Goal: Task Accomplishment & Management: Complete application form

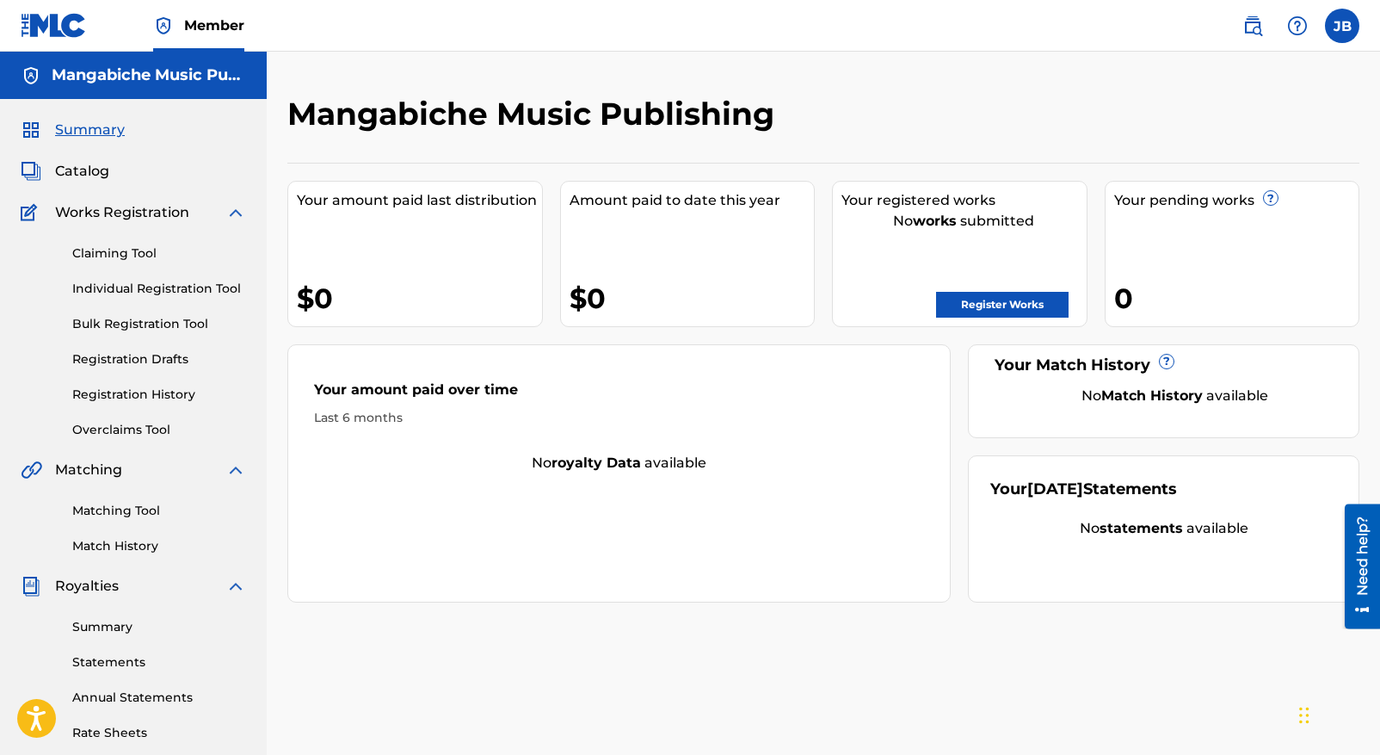
click at [993, 305] on link "Register Works" at bounding box center [1002, 305] width 133 height 26
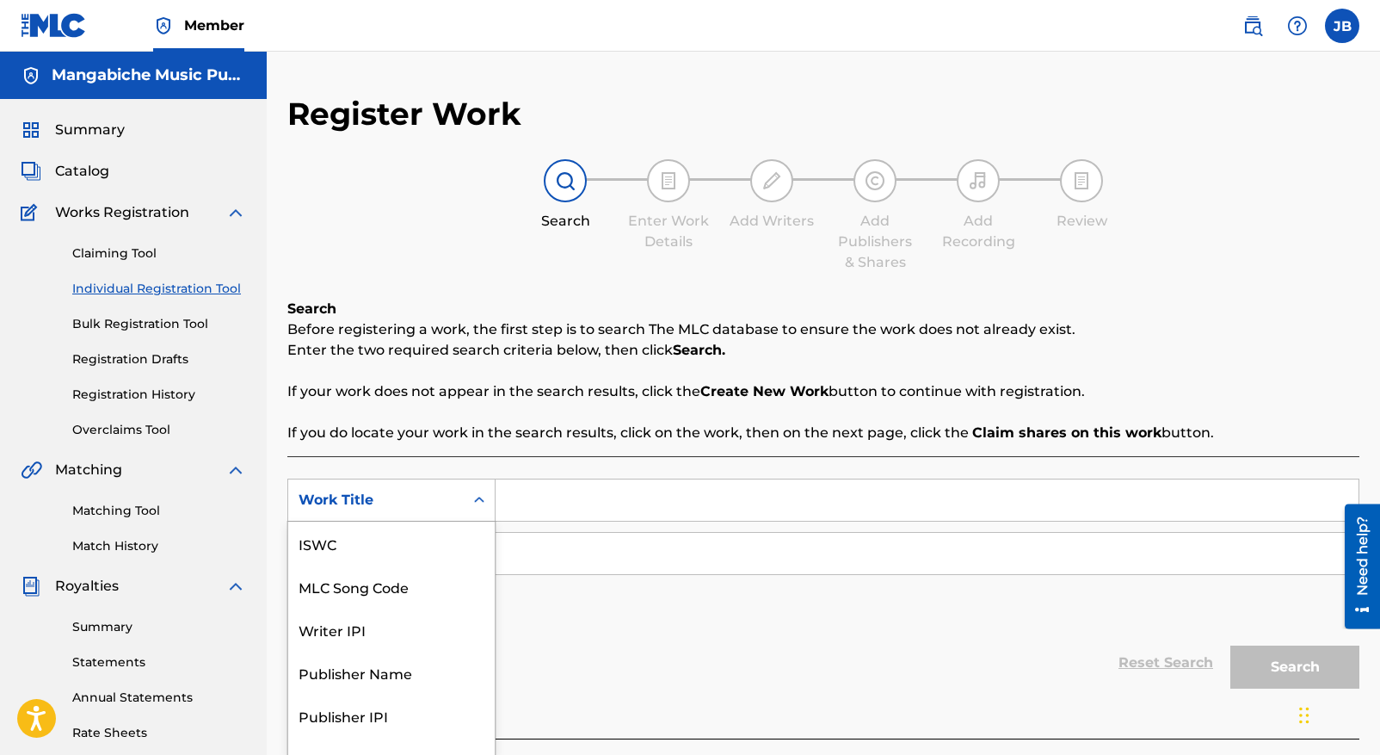
scroll to position [23, 0]
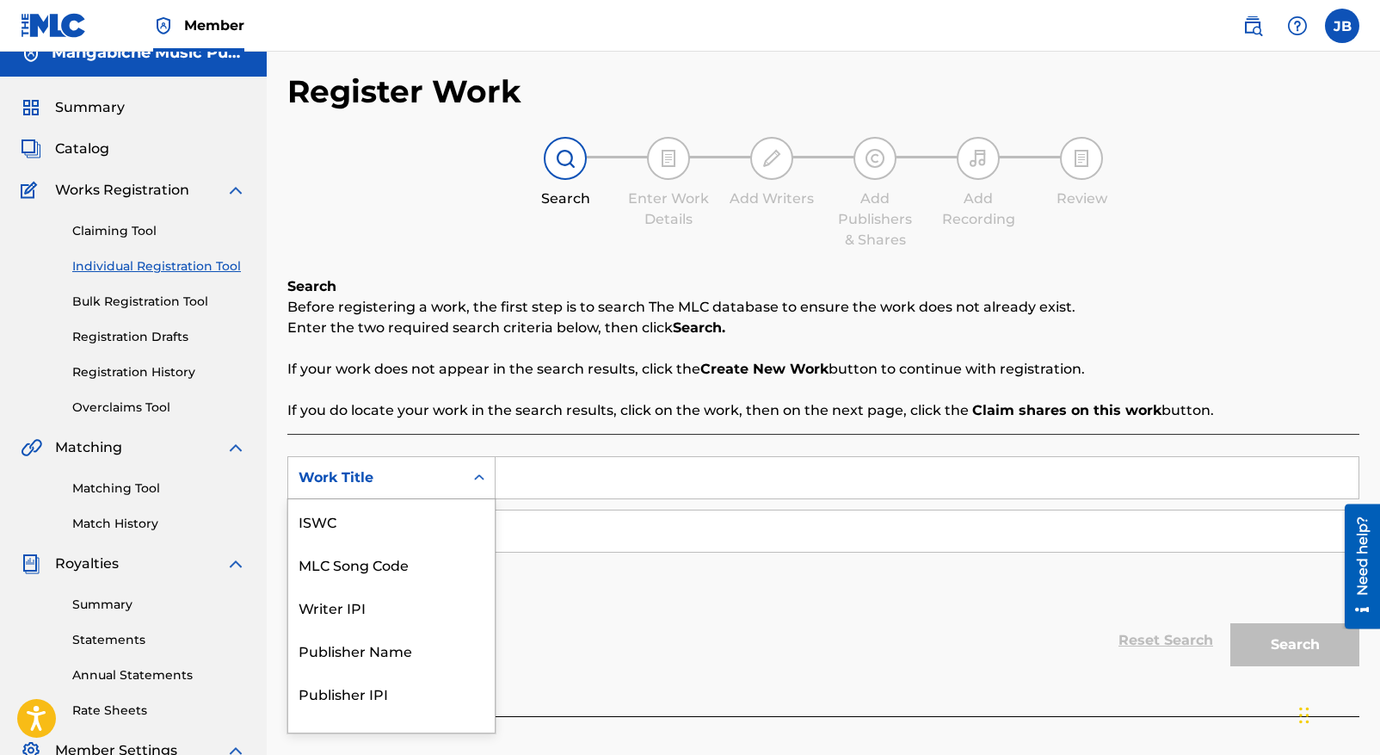
click at [478, 497] on div "Search Form" at bounding box center [479, 477] width 31 height 41
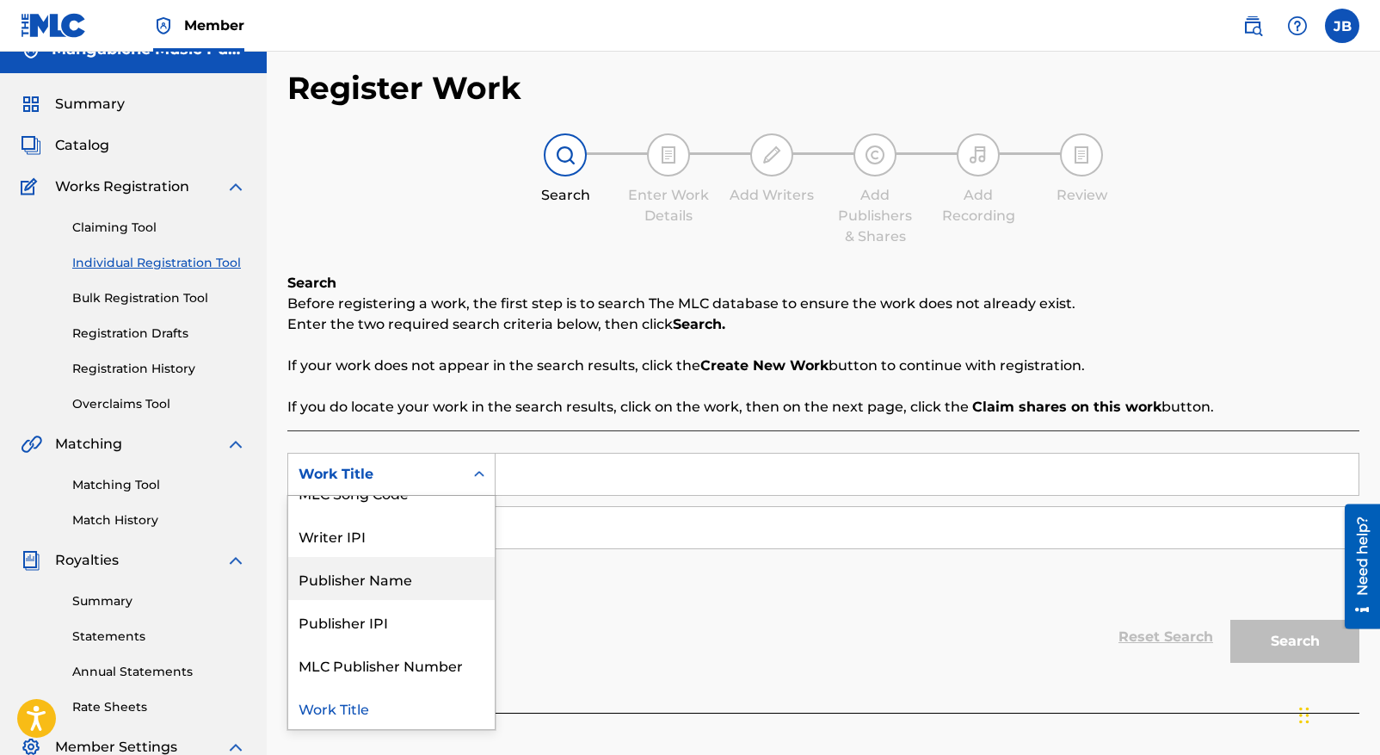
scroll to position [0, 0]
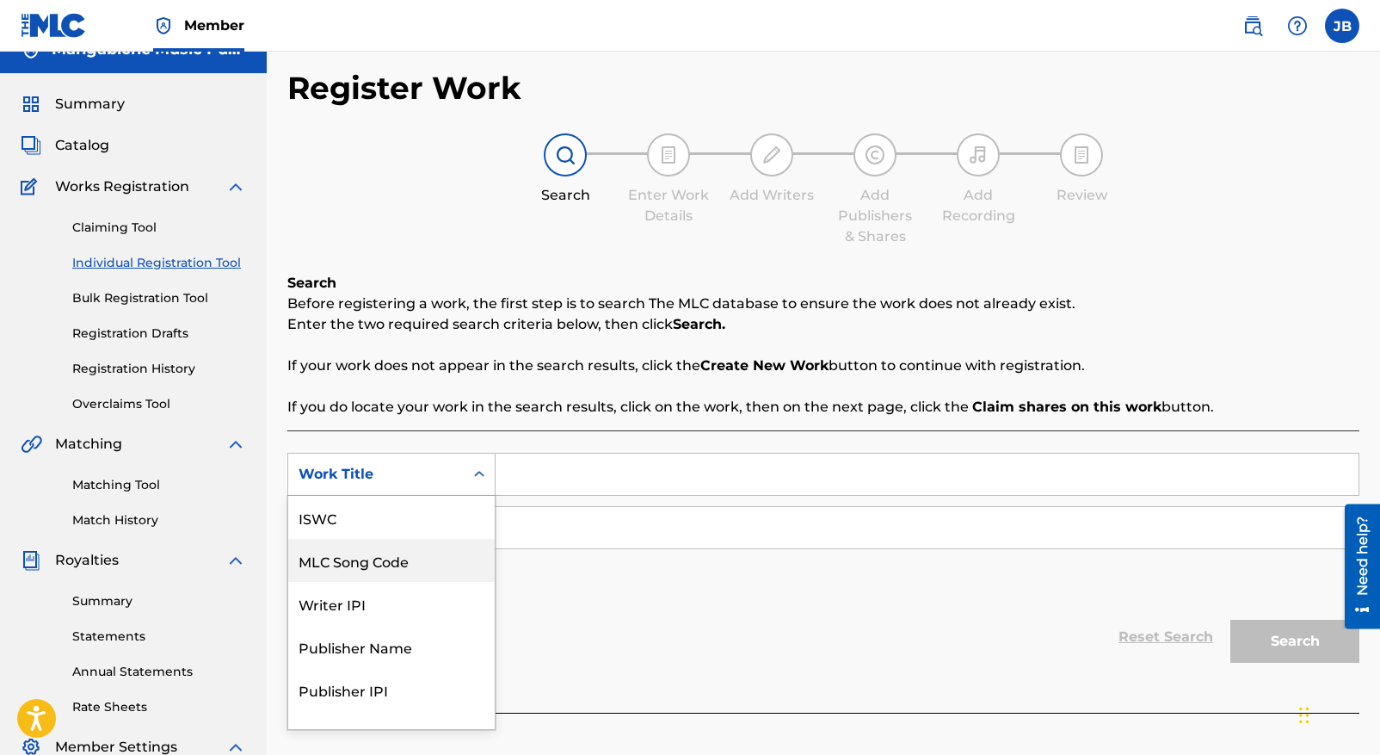
click at [349, 564] on div "MLC Song Code" at bounding box center [391, 560] width 206 height 43
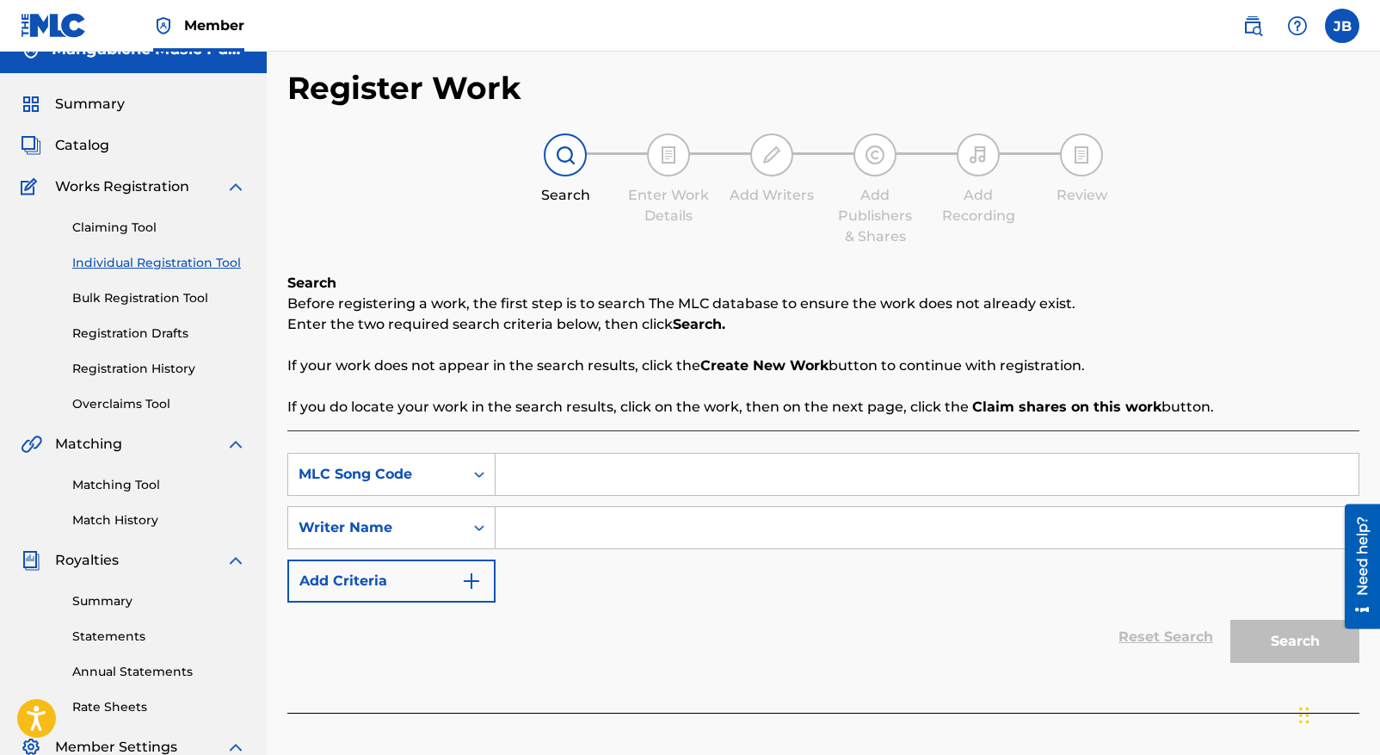
click at [516, 475] on input "Search Form" at bounding box center [927, 473] width 863 height 41
type input "931639262"
click at [523, 531] on input "Search Form" at bounding box center [927, 527] width 863 height 41
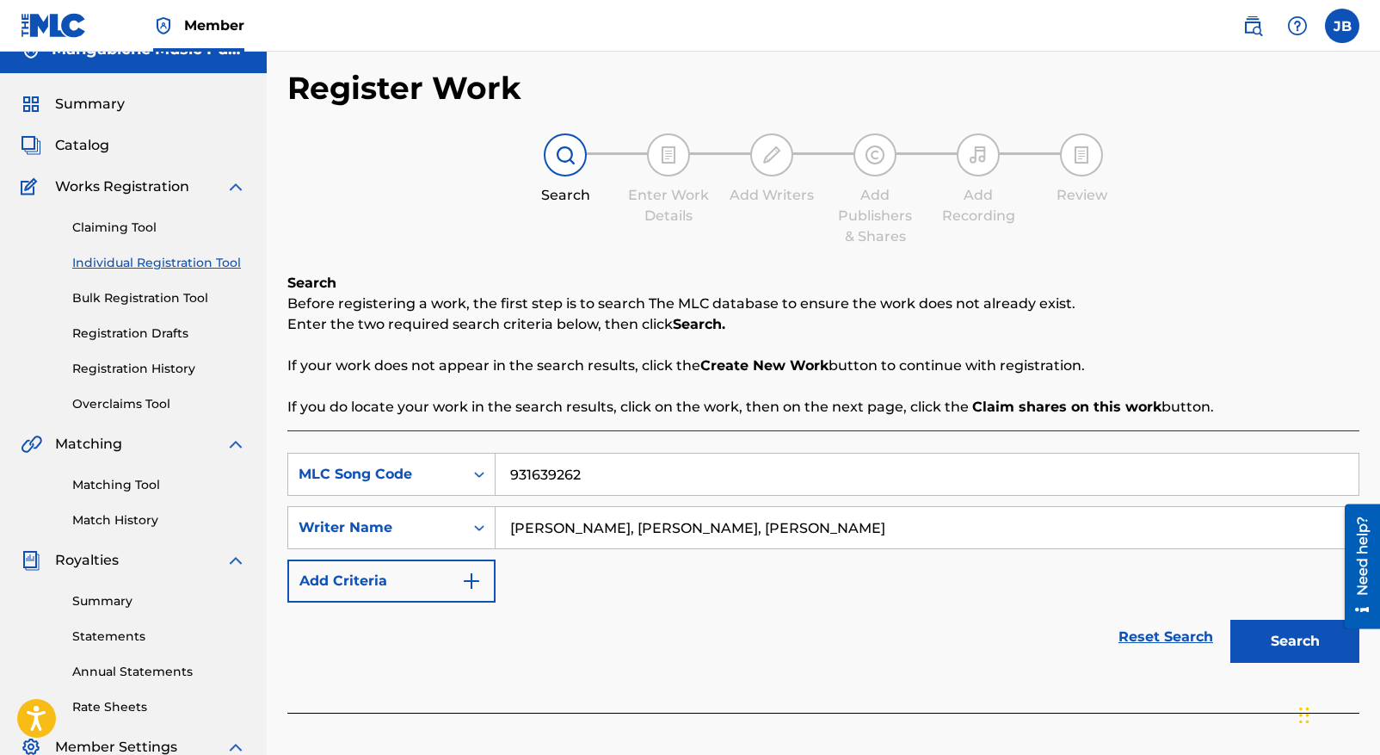
click at [778, 527] on input "[PERSON_NAME], [PERSON_NAME], [PERSON_NAME]" at bounding box center [927, 527] width 863 height 41
type input "[PERSON_NAME], [PERSON_NAME], [PERSON_NAME]"
click at [1291, 638] on button "Search" at bounding box center [1294, 640] width 129 height 43
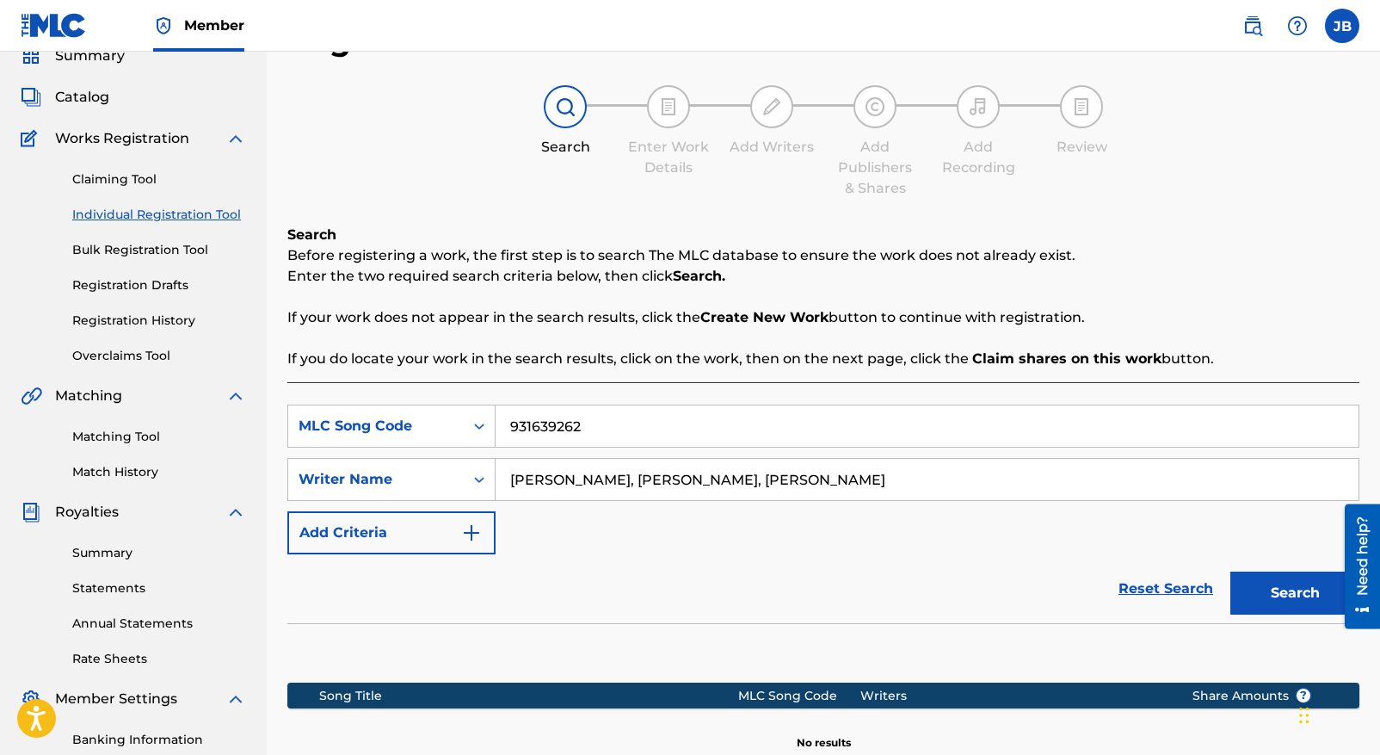
scroll to position [45, 0]
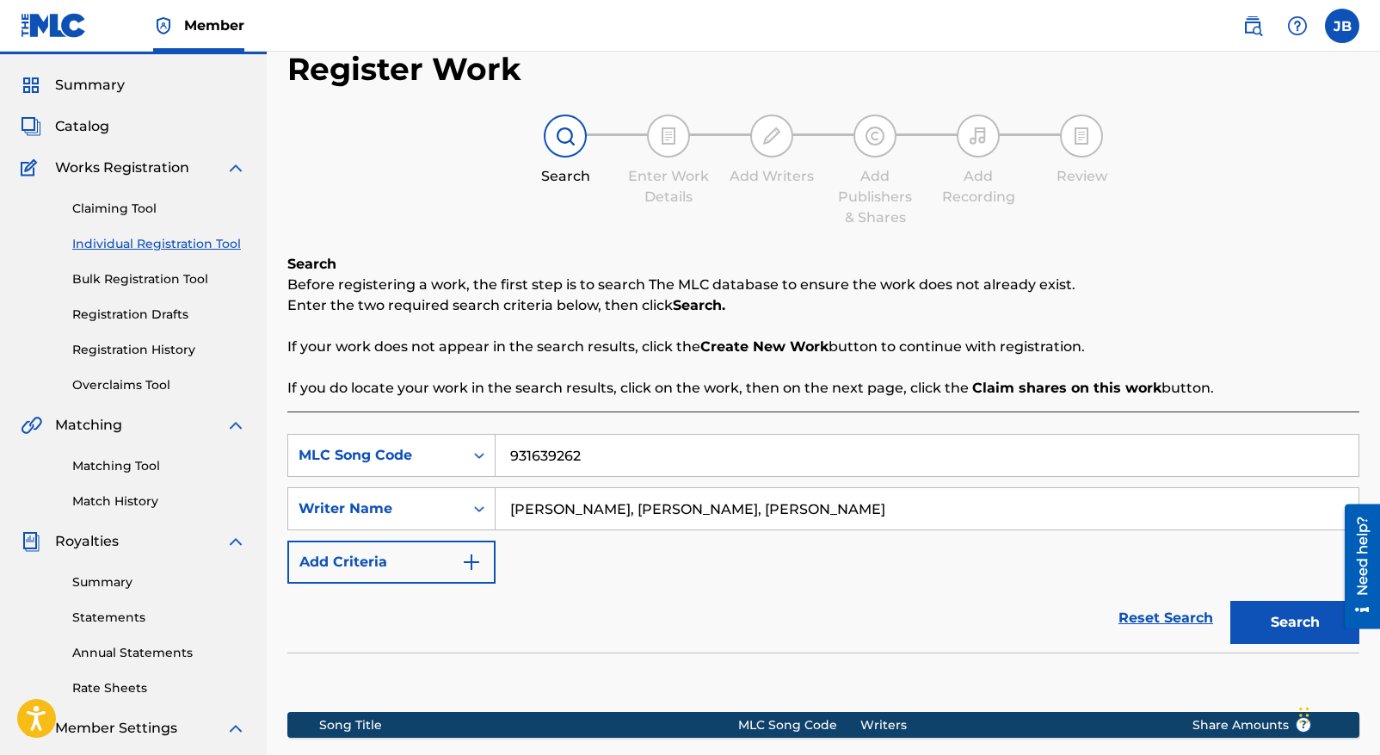
drag, startPoint x: 821, startPoint y: 512, endPoint x: 835, endPoint y: 514, distance: 13.9
click at [835, 514] on input "[PERSON_NAME], [PERSON_NAME], [PERSON_NAME]" at bounding box center [927, 508] width 863 height 41
click at [481, 454] on icon "Search Form" at bounding box center [479, 456] width 10 height 6
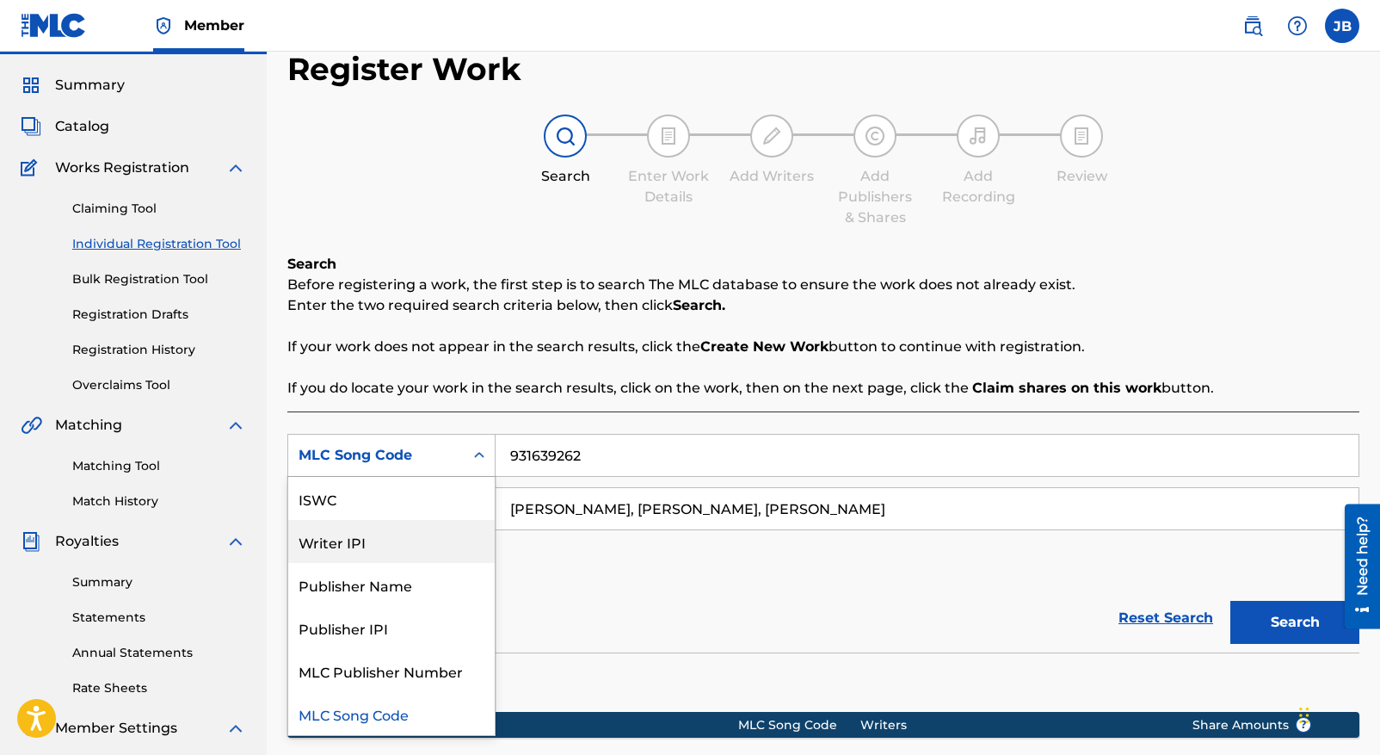
scroll to position [0, 0]
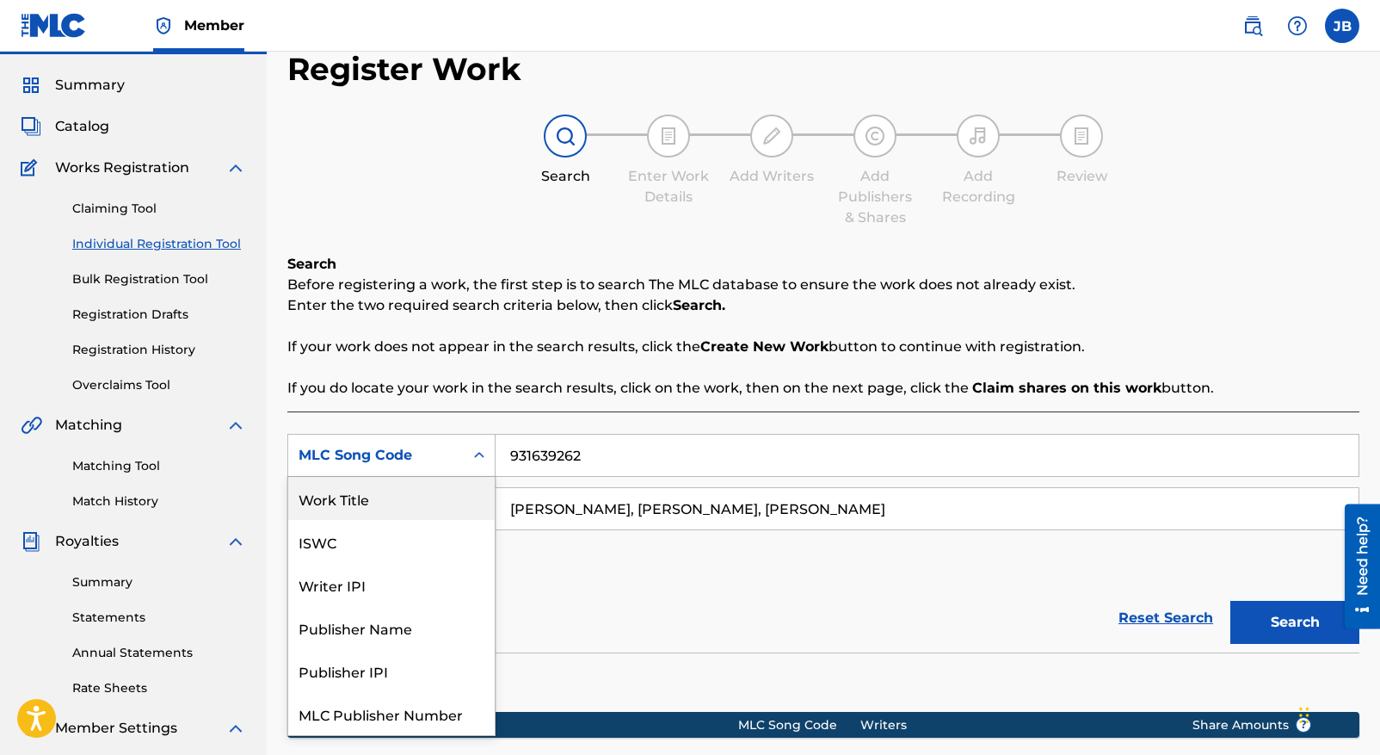
click at [344, 496] on div "Work Title" at bounding box center [391, 498] width 206 height 43
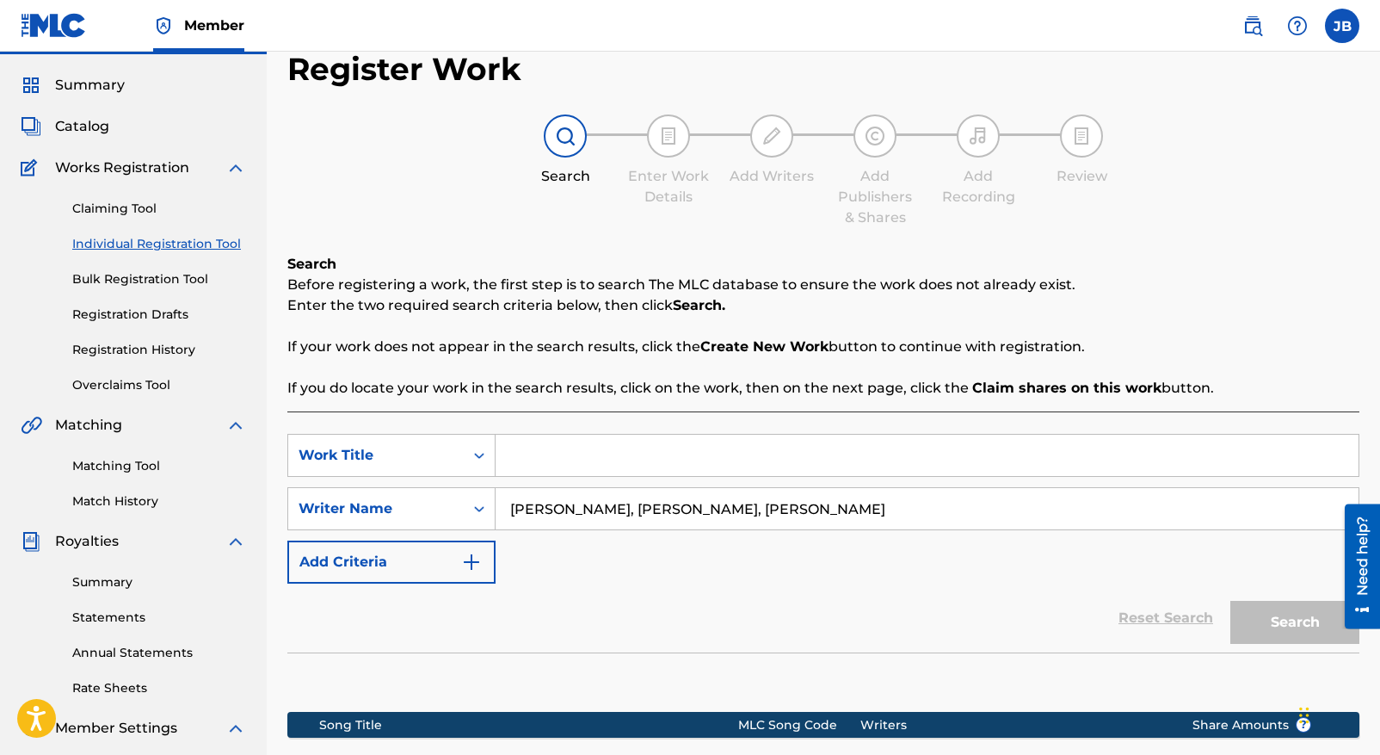
click at [498, 468] on input "Search Form" at bounding box center [927, 455] width 863 height 41
type input "descarada"
click at [476, 557] on img "Search Form" at bounding box center [471, 562] width 21 height 21
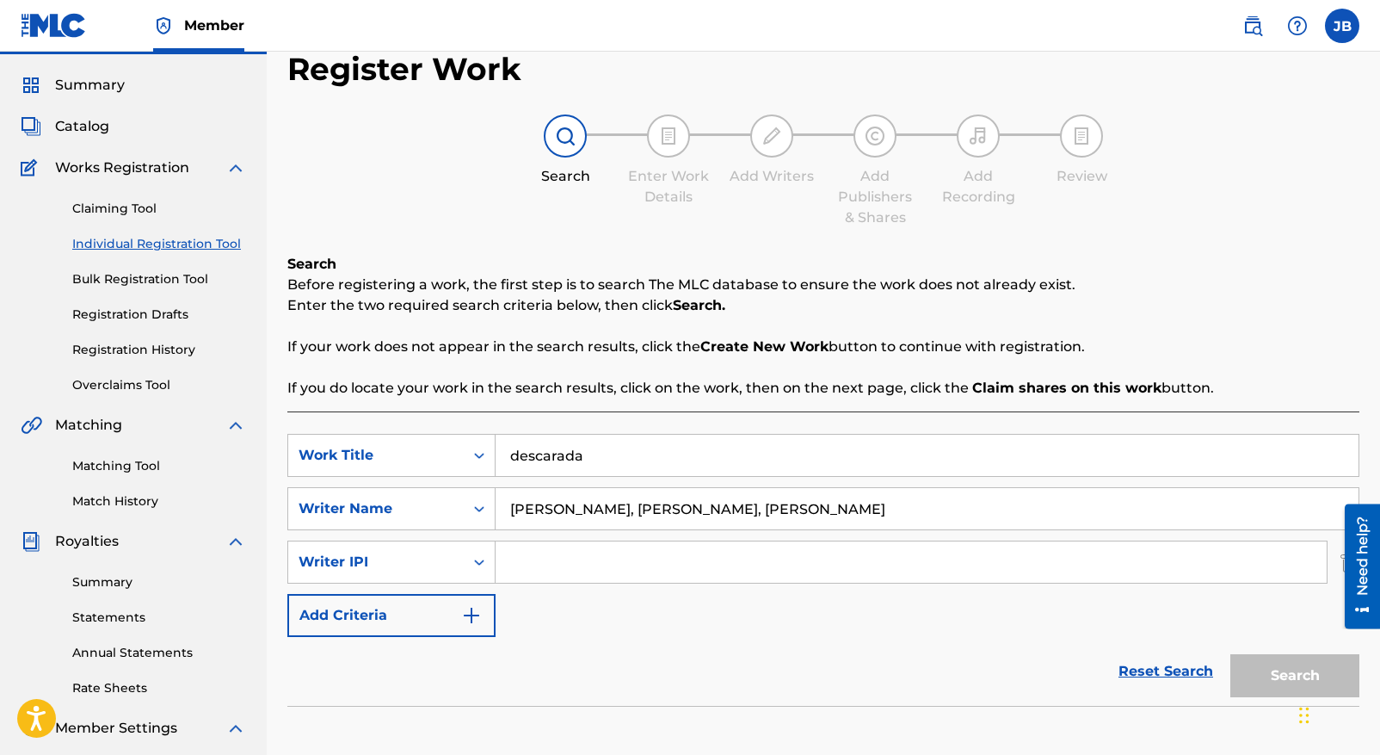
click at [511, 553] on input "Search Form" at bounding box center [911, 561] width 831 height 41
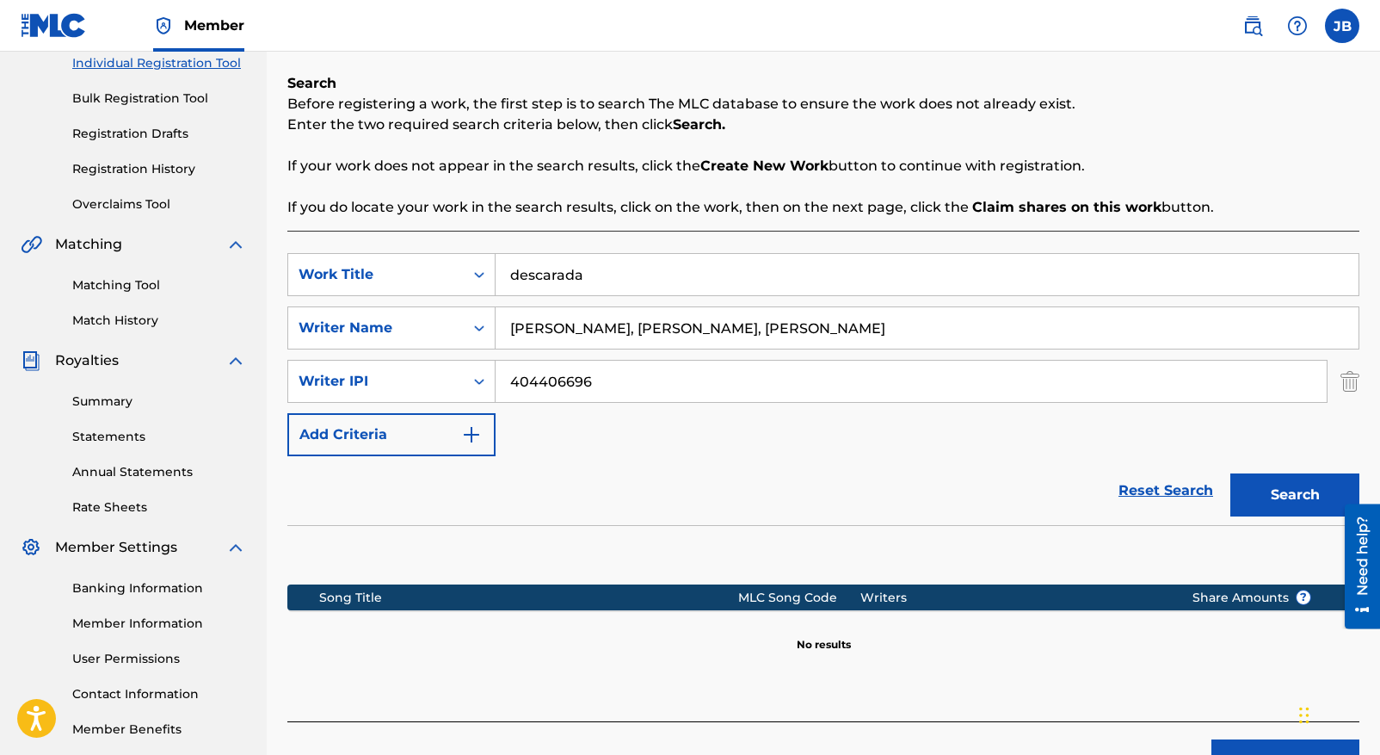
scroll to position [226, 0]
type input "404406696"
click at [1298, 503] on button "Search" at bounding box center [1294, 493] width 129 height 43
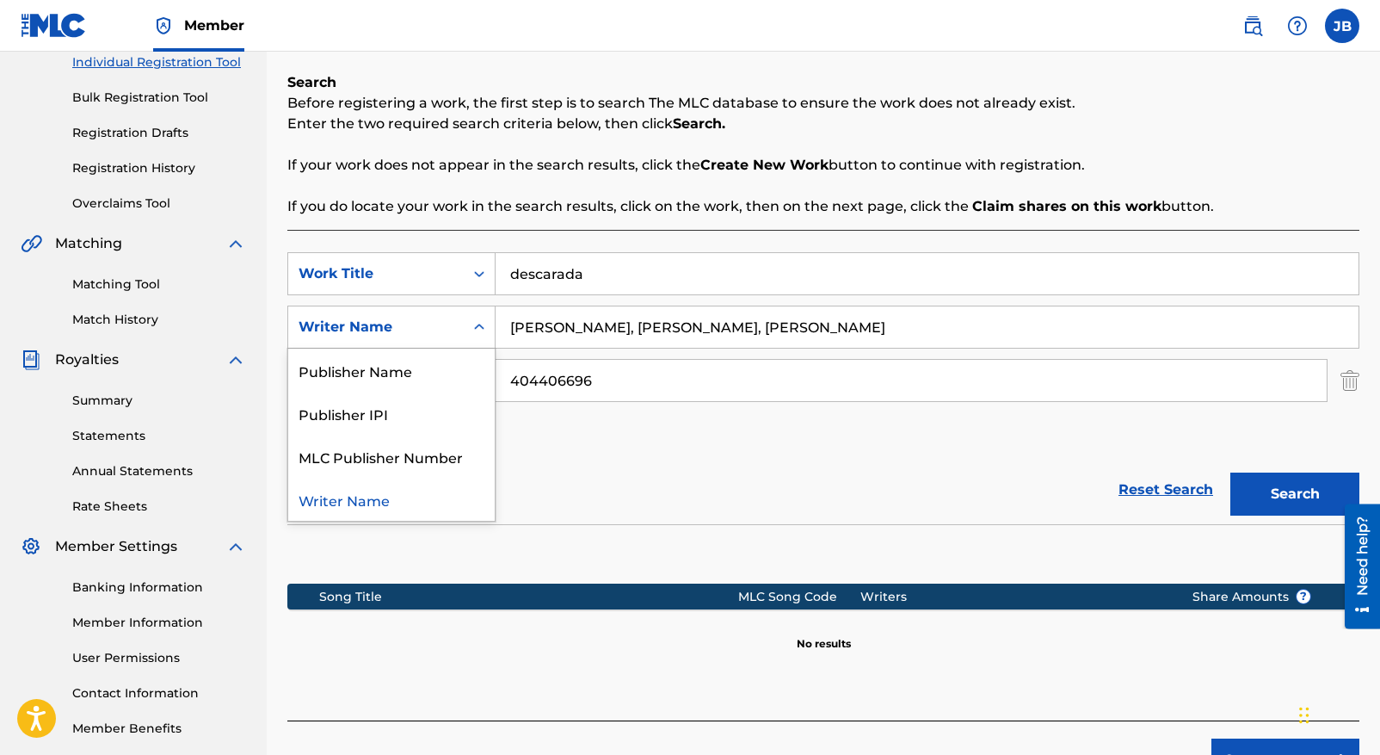
click at [478, 322] on icon "Search Form" at bounding box center [479, 326] width 17 height 17
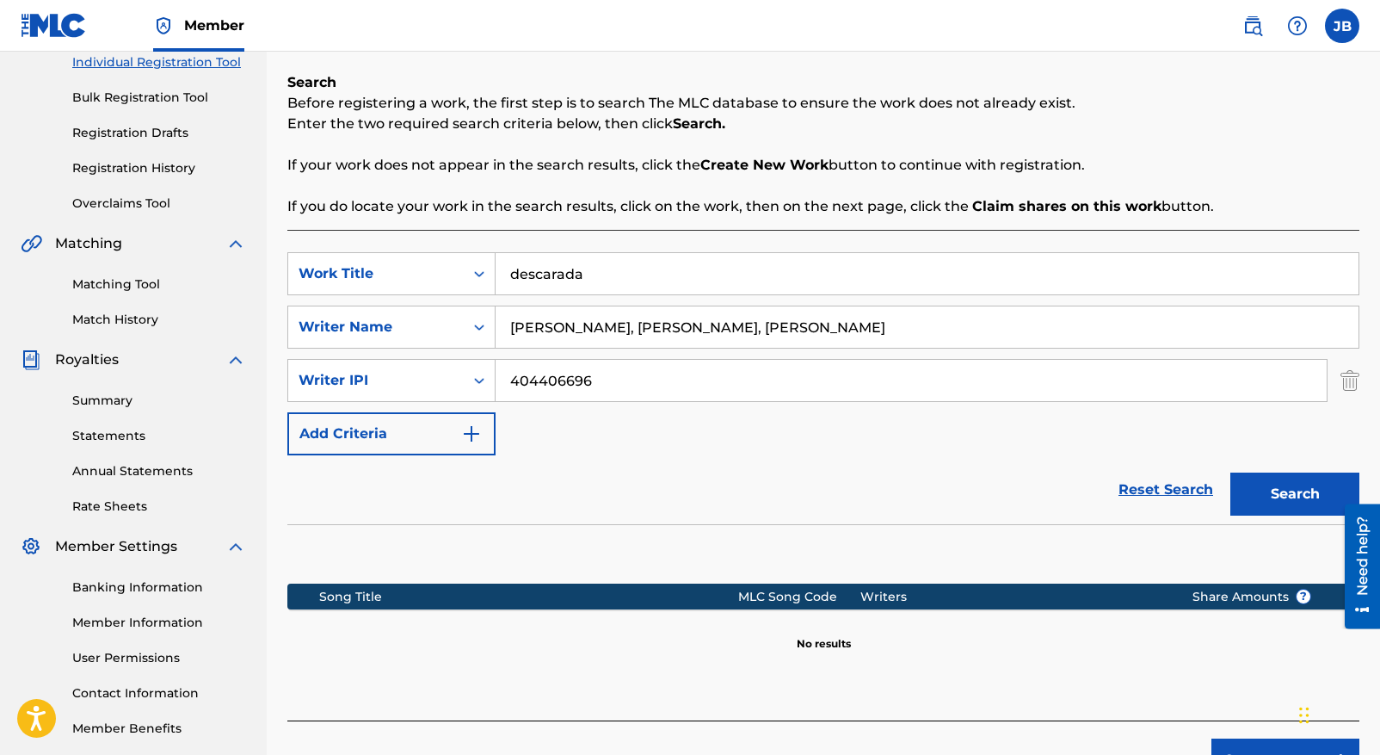
click at [598, 381] on input "404406696" at bounding box center [911, 380] width 831 height 41
drag, startPoint x: 598, startPoint y: 381, endPoint x: 524, endPoint y: 380, distance: 74.0
click at [524, 380] on input "404406696" at bounding box center [911, 380] width 831 height 41
click at [475, 381] on icon "Search Form" at bounding box center [479, 380] width 17 height 17
click at [597, 619] on section "Song Title MLC Song Code Writers Share Amounts ? No results" at bounding box center [823, 613] width 1072 height 77
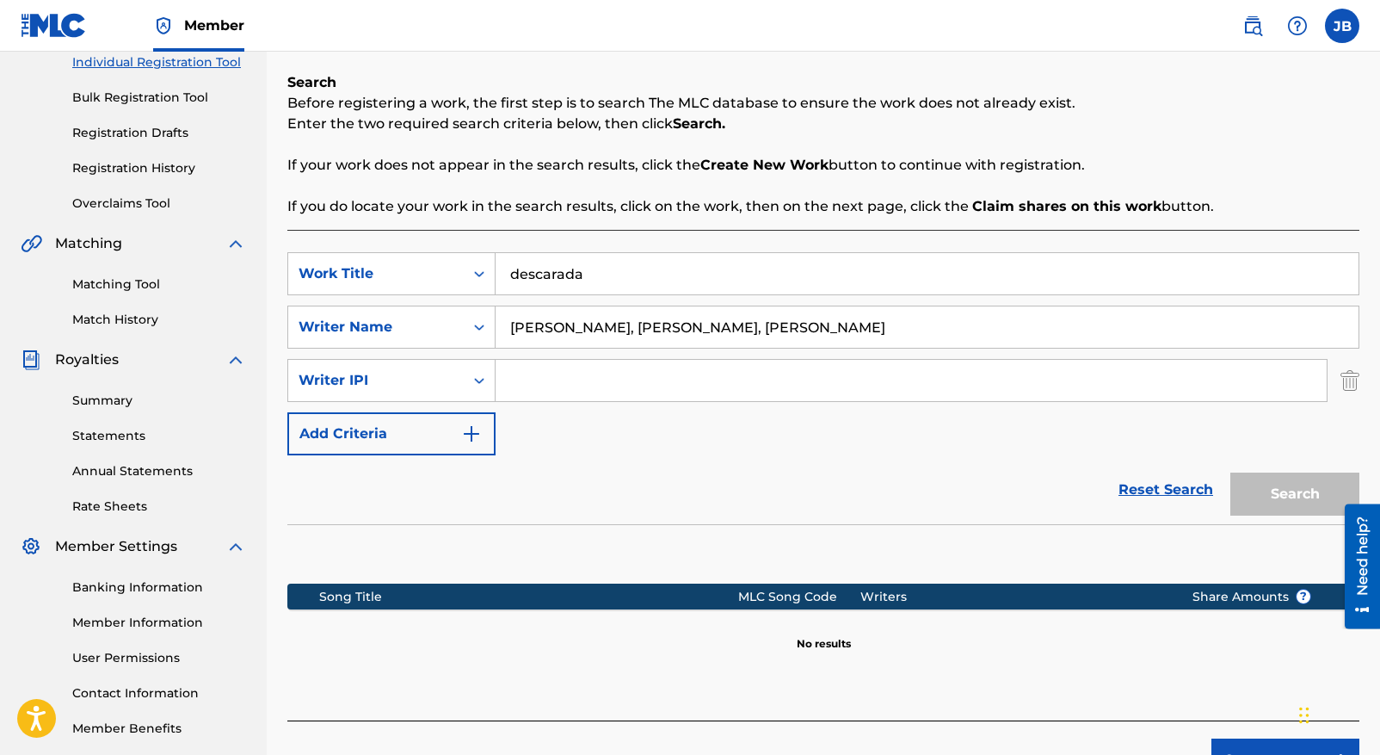
scroll to position [336, 0]
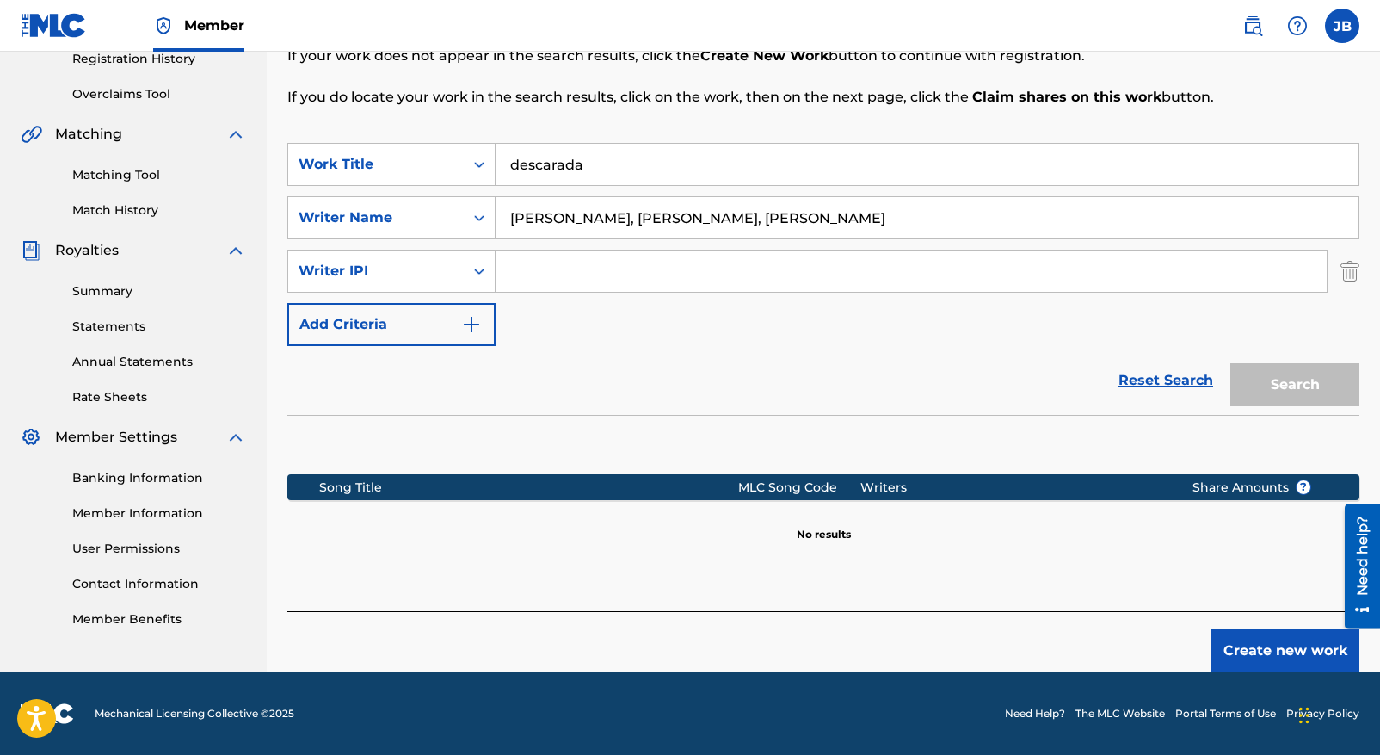
click at [1279, 650] on button "Create new work" at bounding box center [1285, 650] width 148 height 43
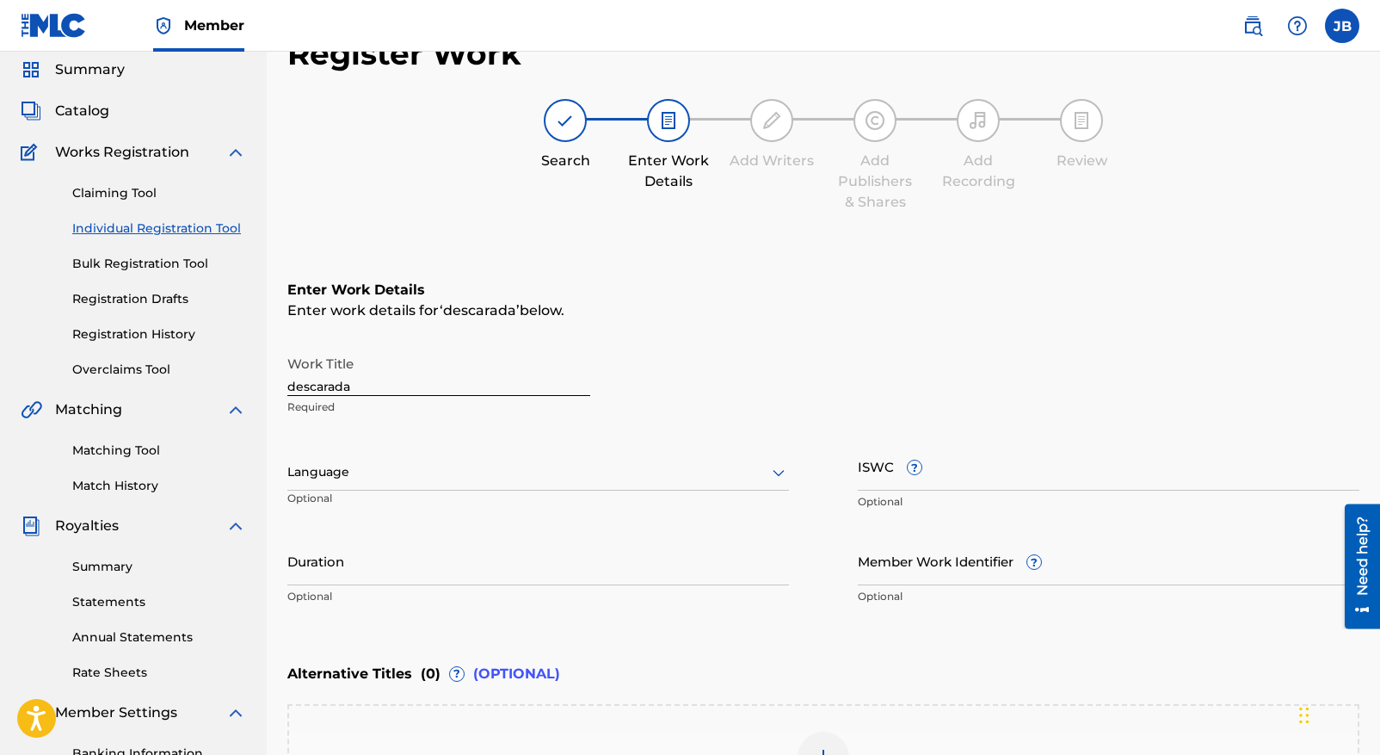
scroll to position [0, 0]
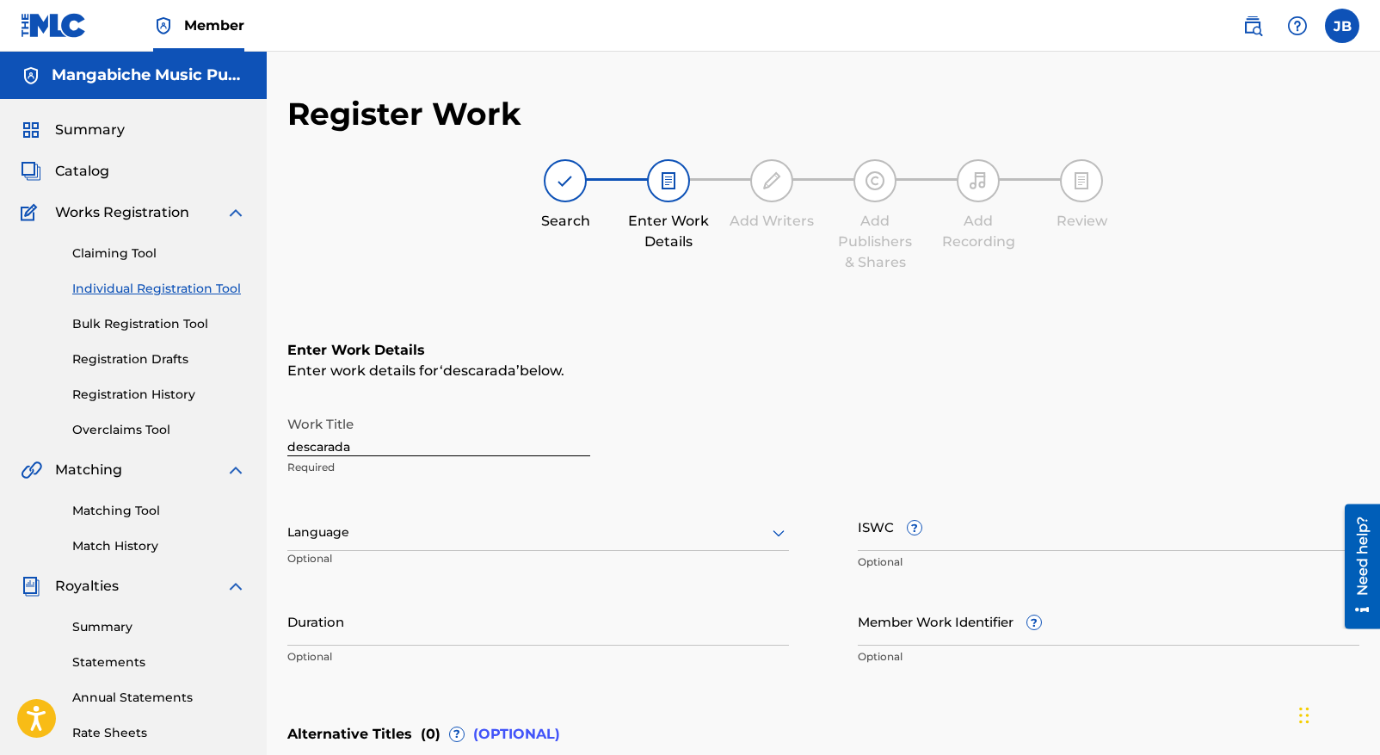
click at [296, 448] on input "descarada" at bounding box center [438, 431] width 303 height 49
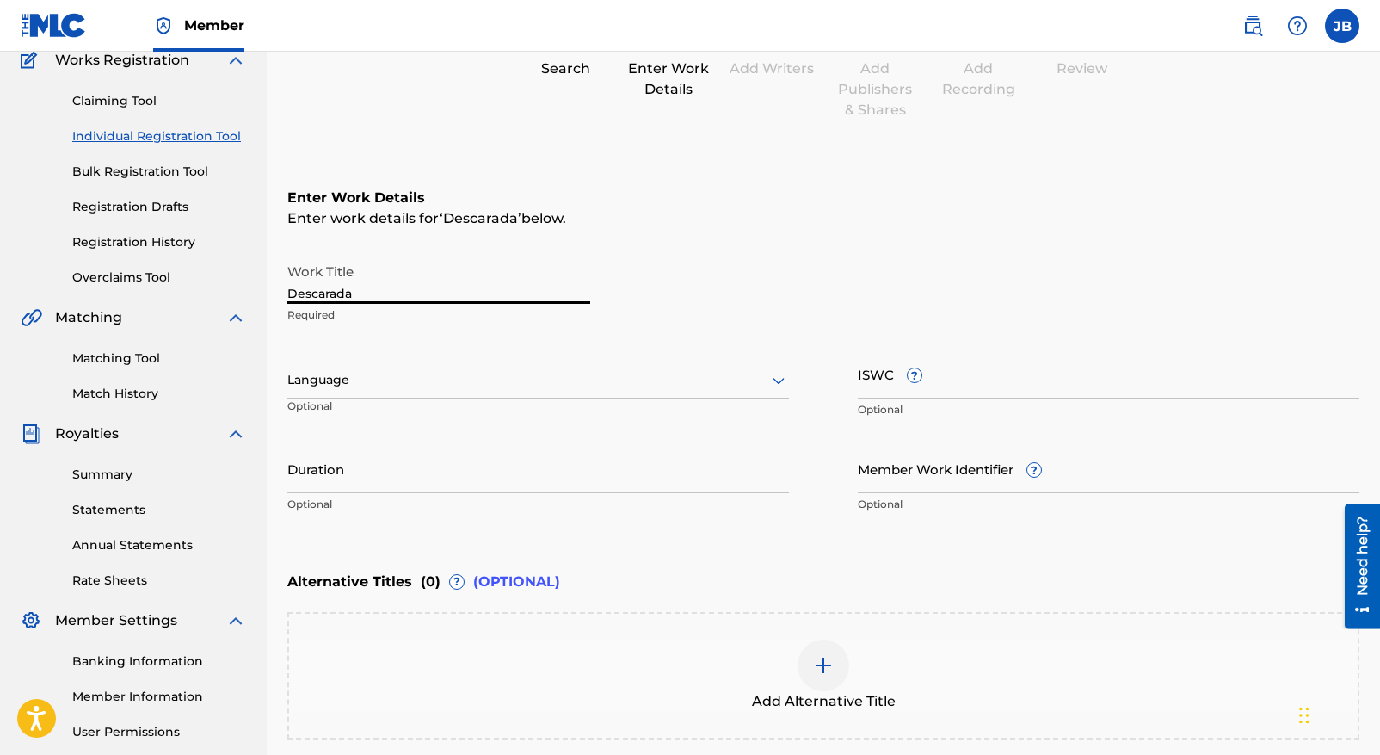
scroll to position [154, 0]
type input "Descarada"
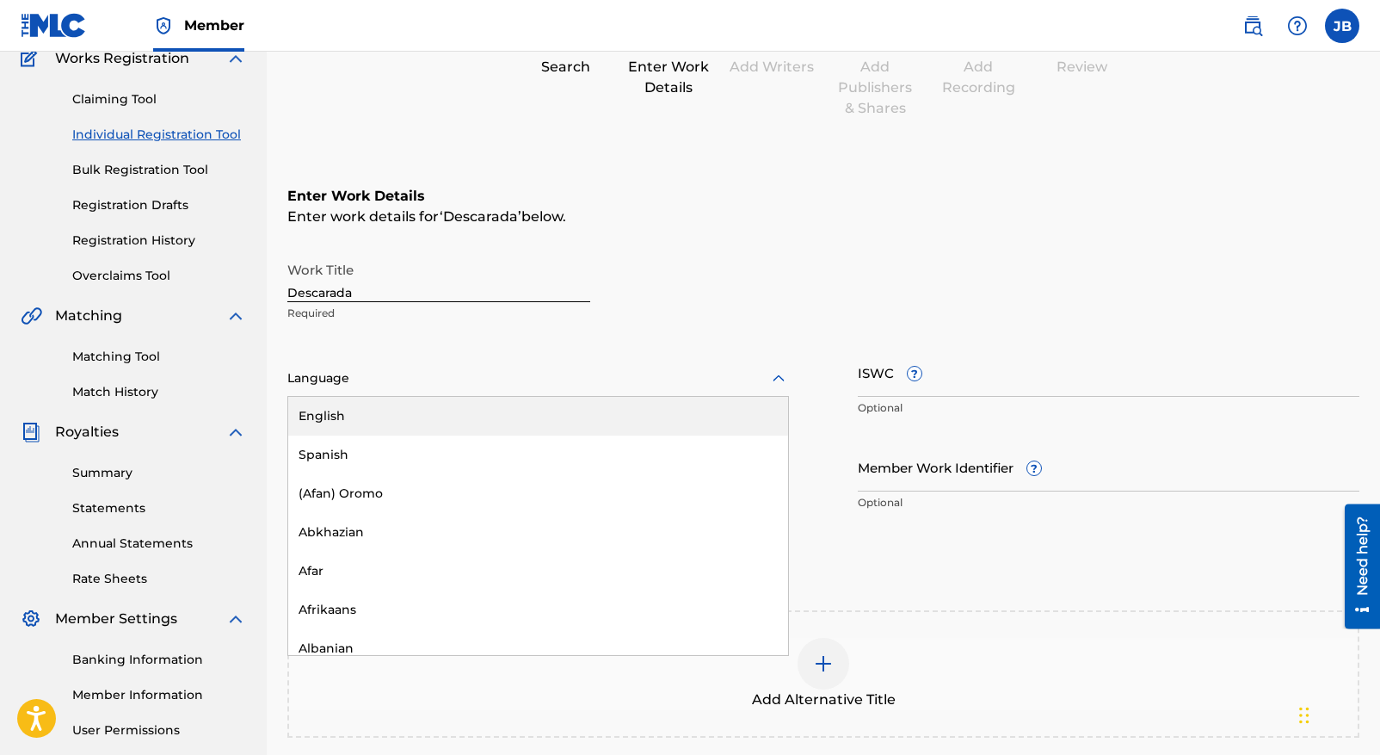
click at [782, 377] on icon at bounding box center [779, 377] width 12 height 7
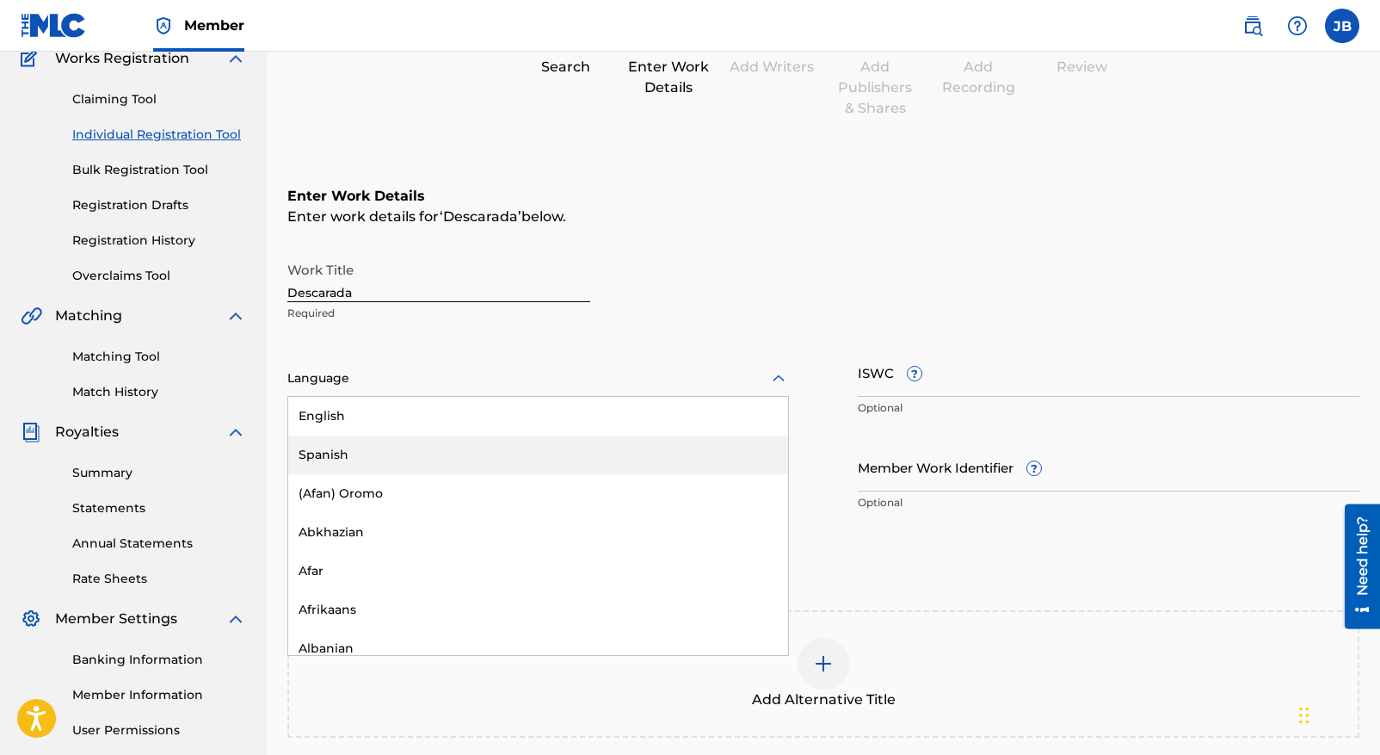
click at [419, 454] on div "Spanish" at bounding box center [538, 454] width 500 height 39
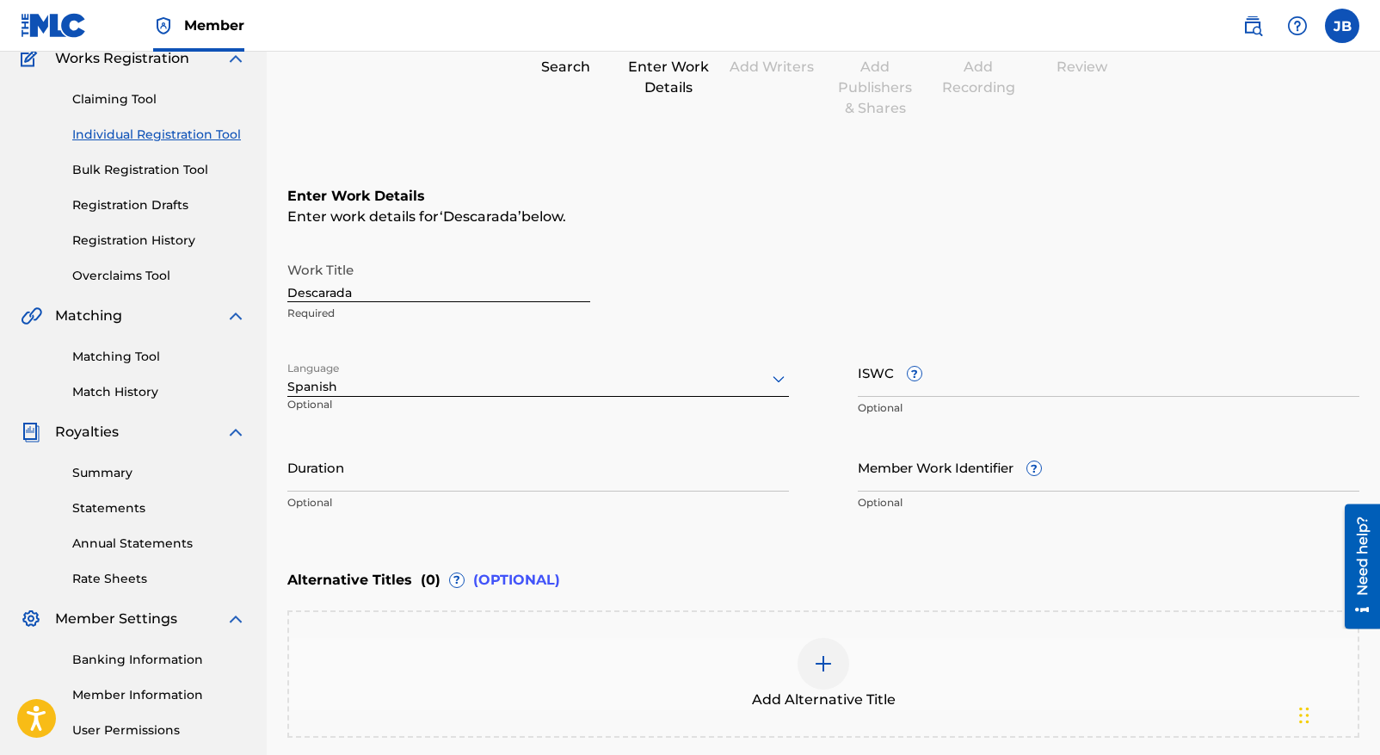
click at [288, 504] on p "Optional" at bounding box center [538, 502] width 502 height 15
click at [294, 482] on input "Duration" at bounding box center [538, 466] width 502 height 49
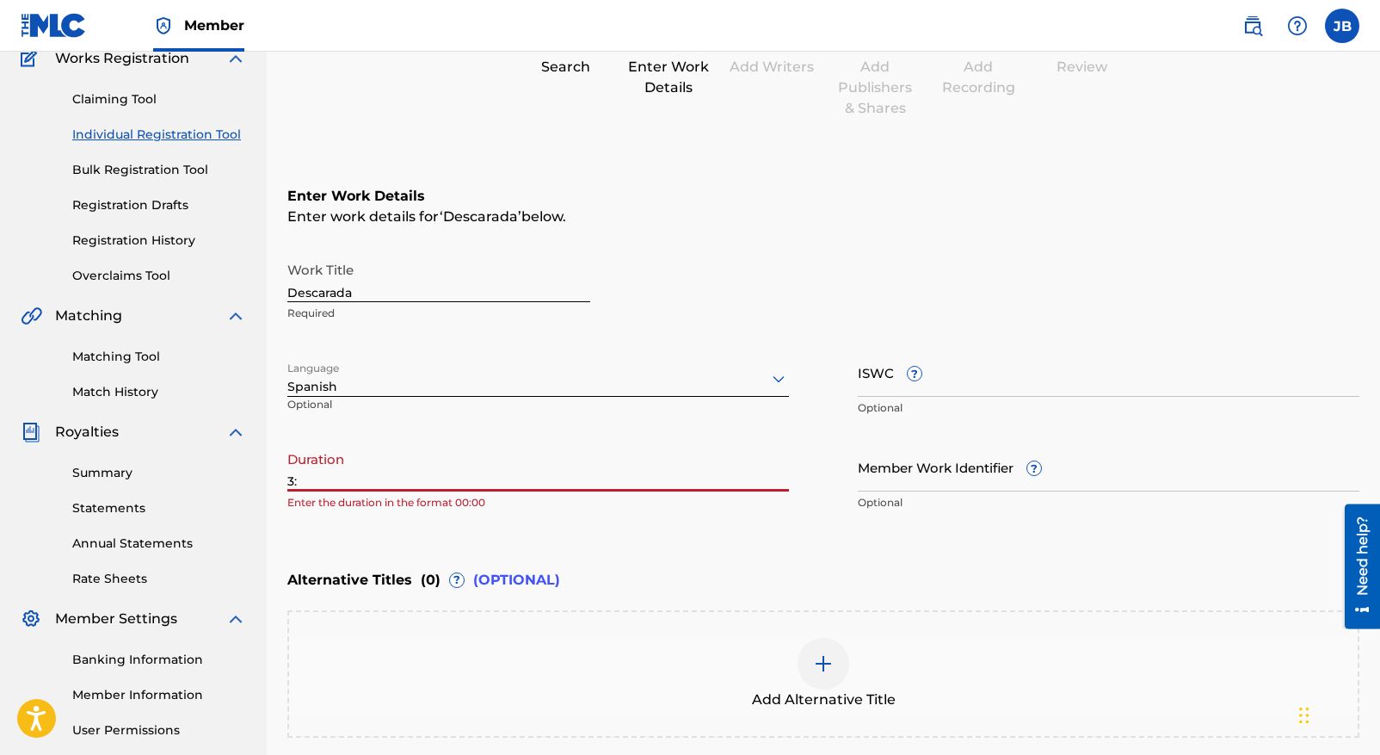
type input "3"
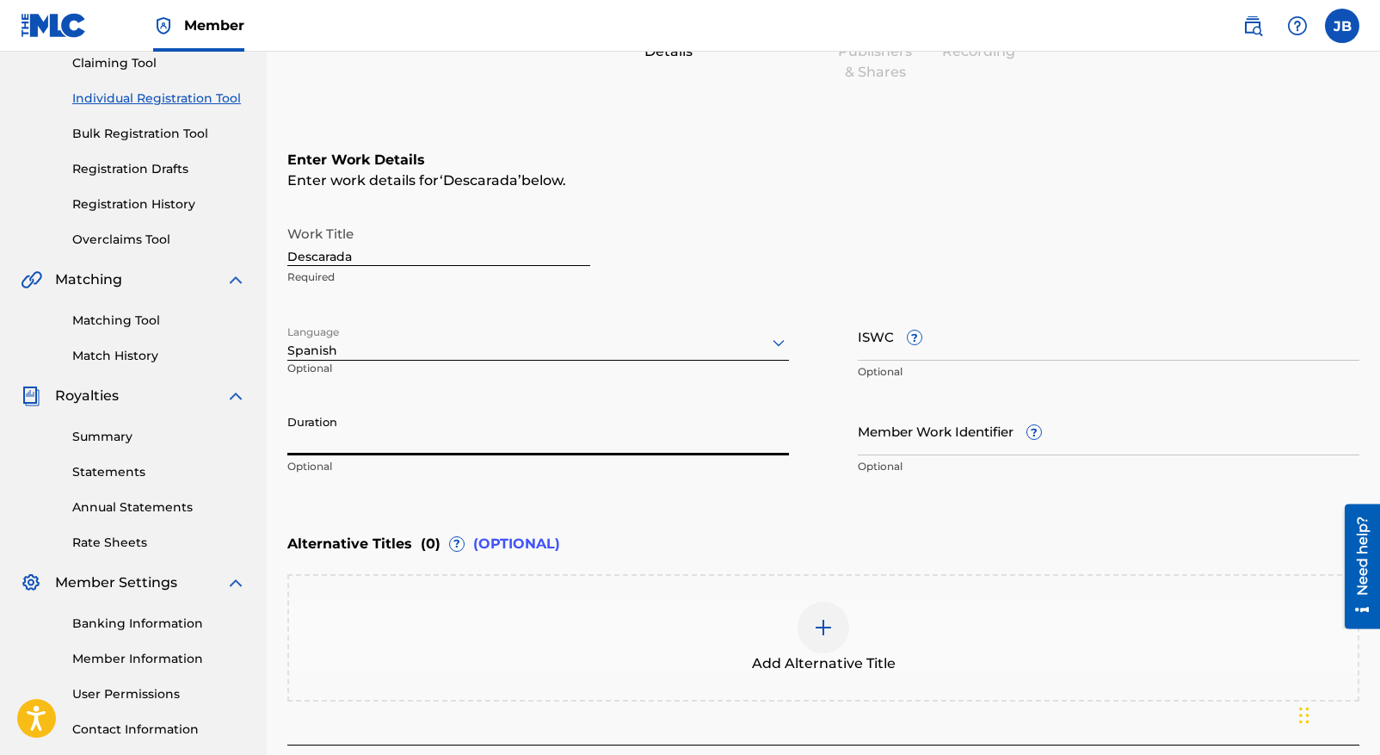
scroll to position [323, 0]
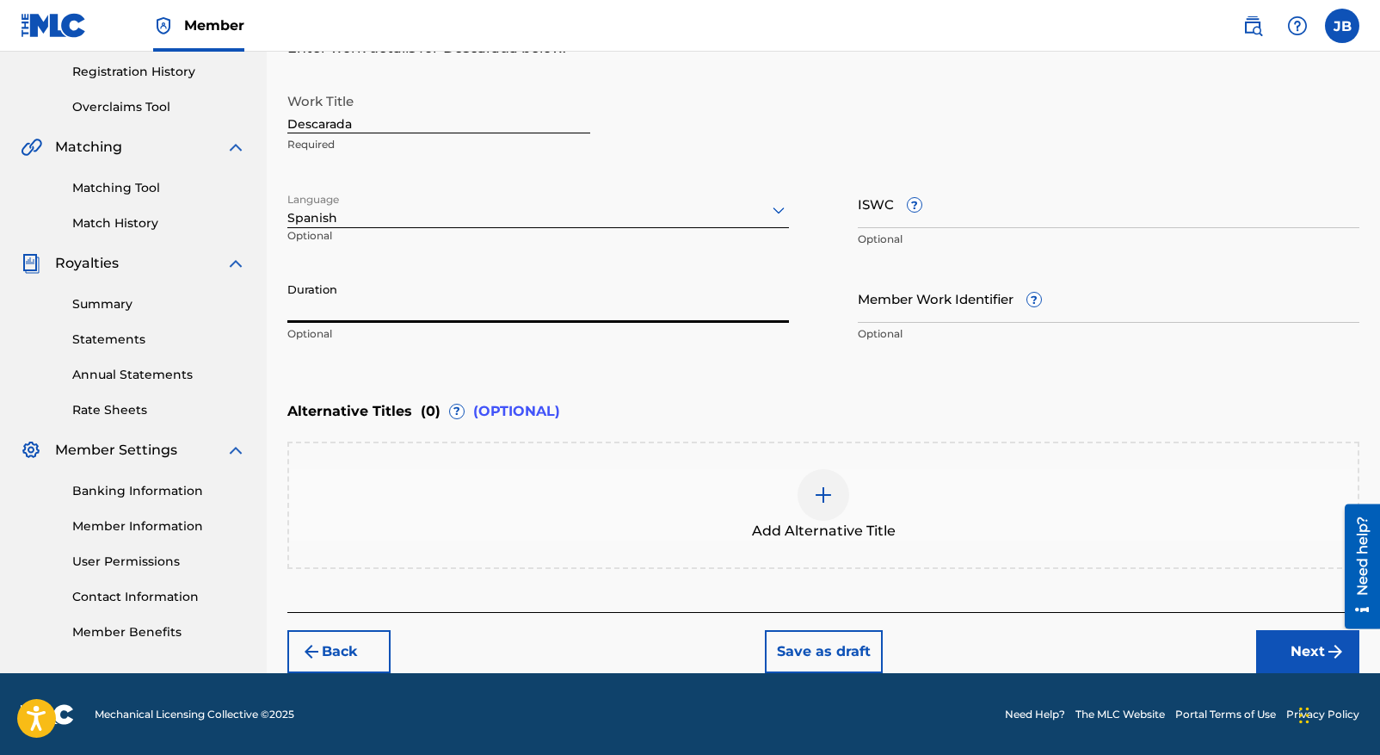
click at [332, 647] on button "Back" at bounding box center [338, 651] width 103 height 43
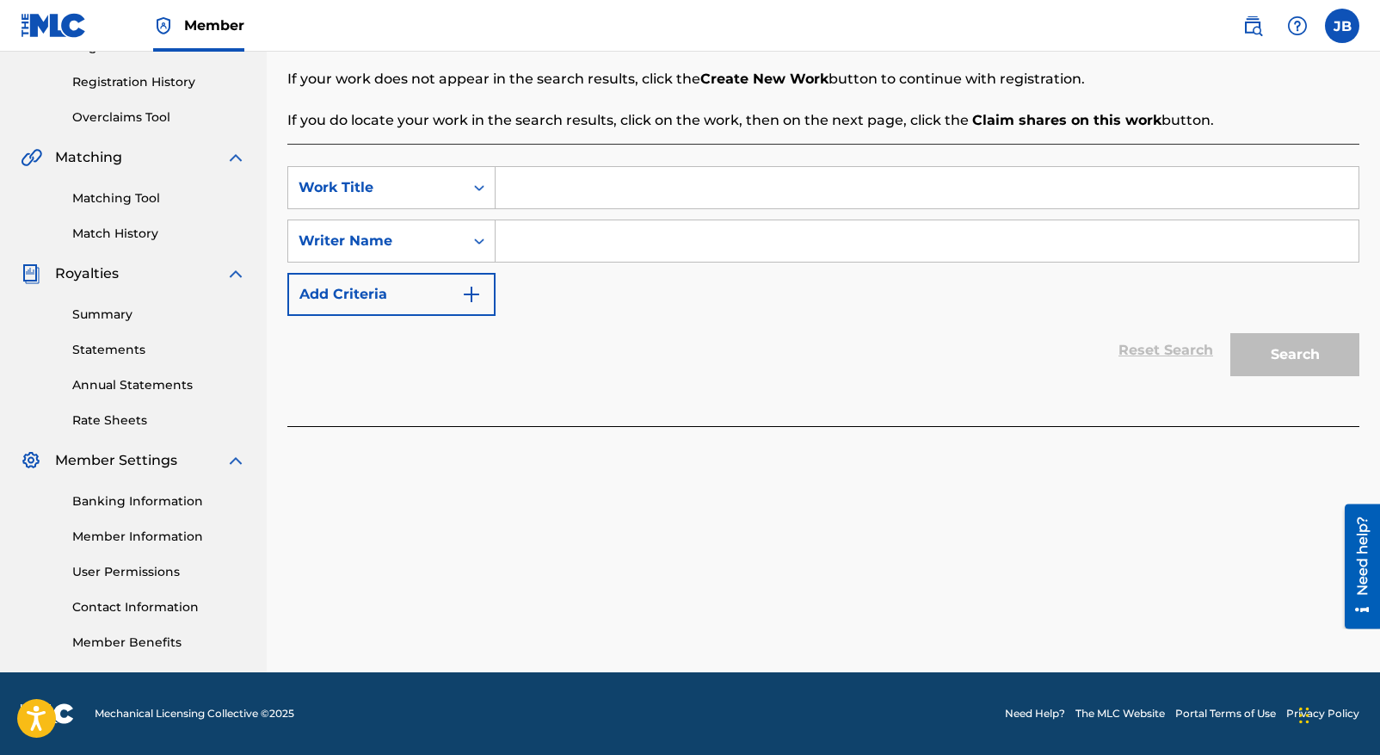
scroll to position [312, 0]
click at [481, 185] on icon "Search Form" at bounding box center [479, 187] width 17 height 17
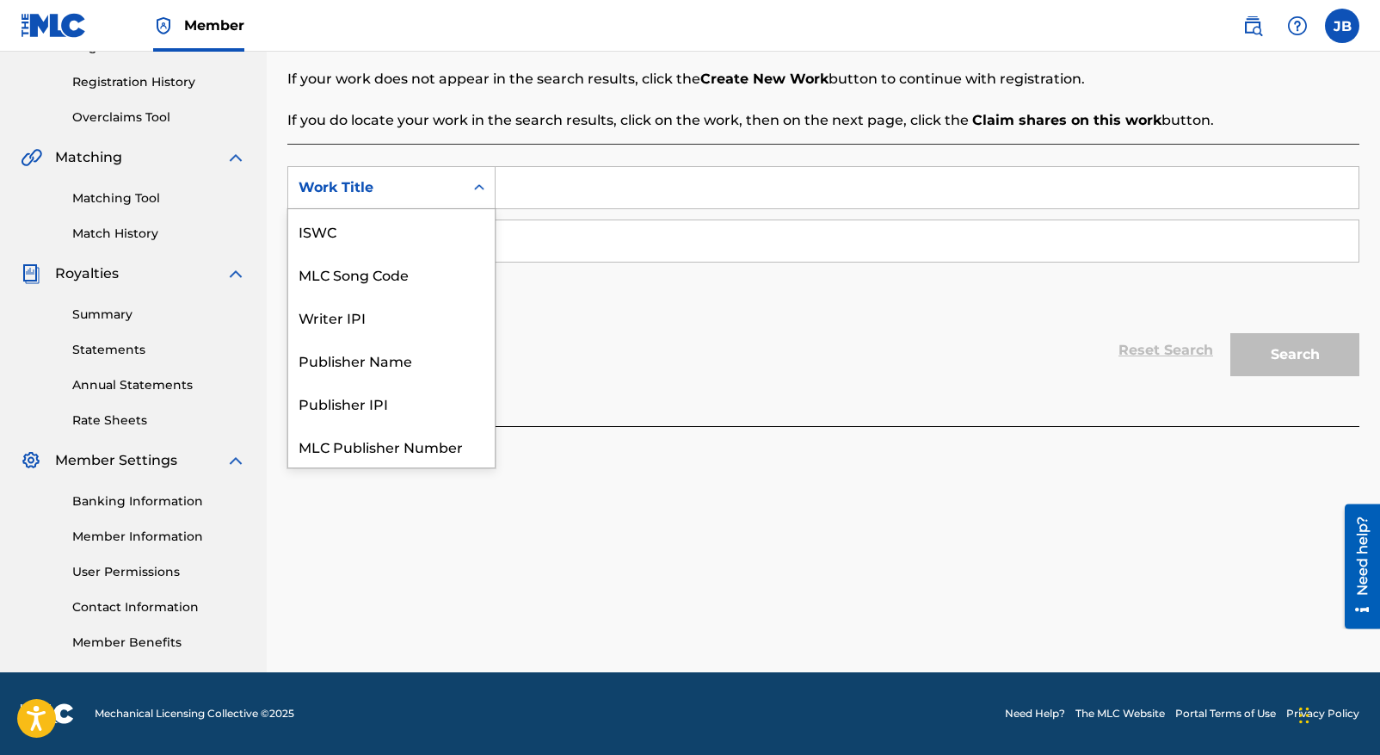
scroll to position [43, 0]
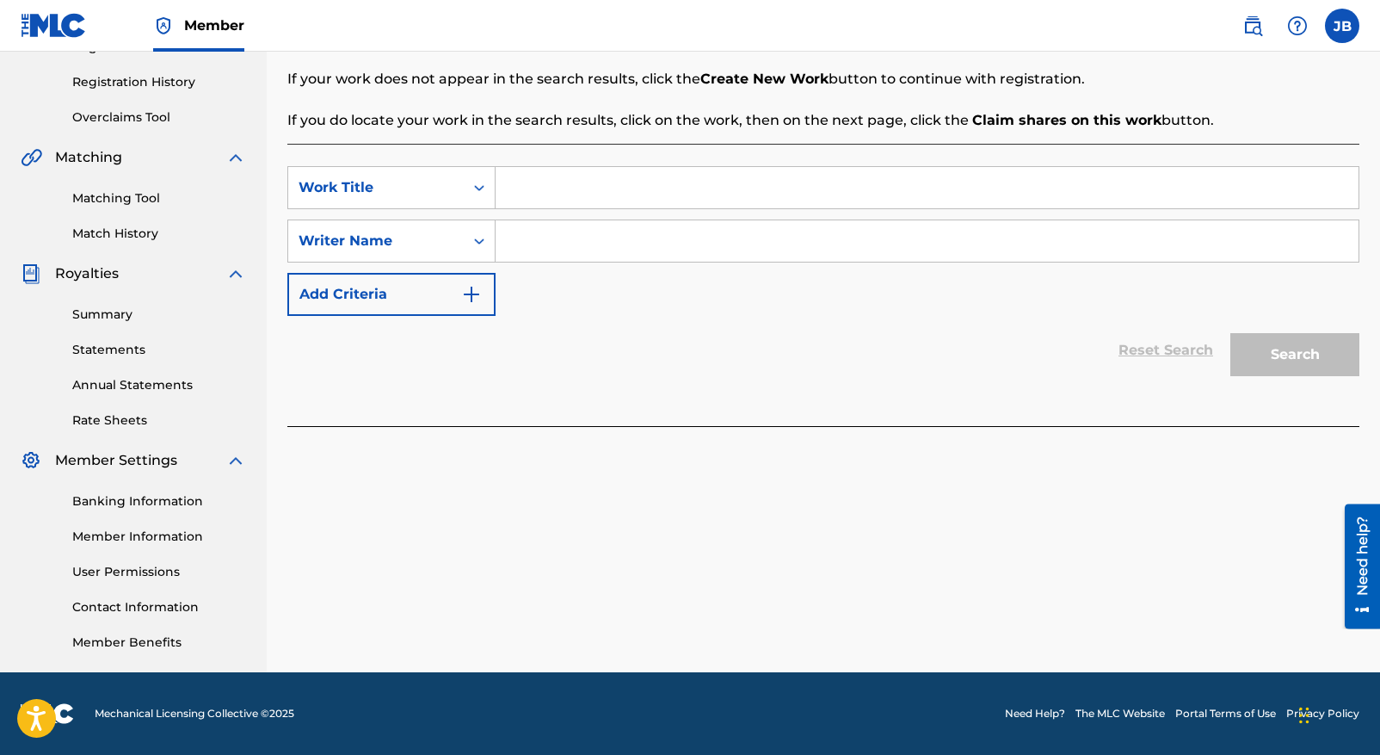
click at [532, 190] on input "Search Form" at bounding box center [927, 187] width 863 height 41
type input "DESCARADA"
click at [512, 240] on input "Search Form" at bounding box center [927, 240] width 863 height 41
click at [473, 243] on icon "Search Form" at bounding box center [479, 240] width 17 height 17
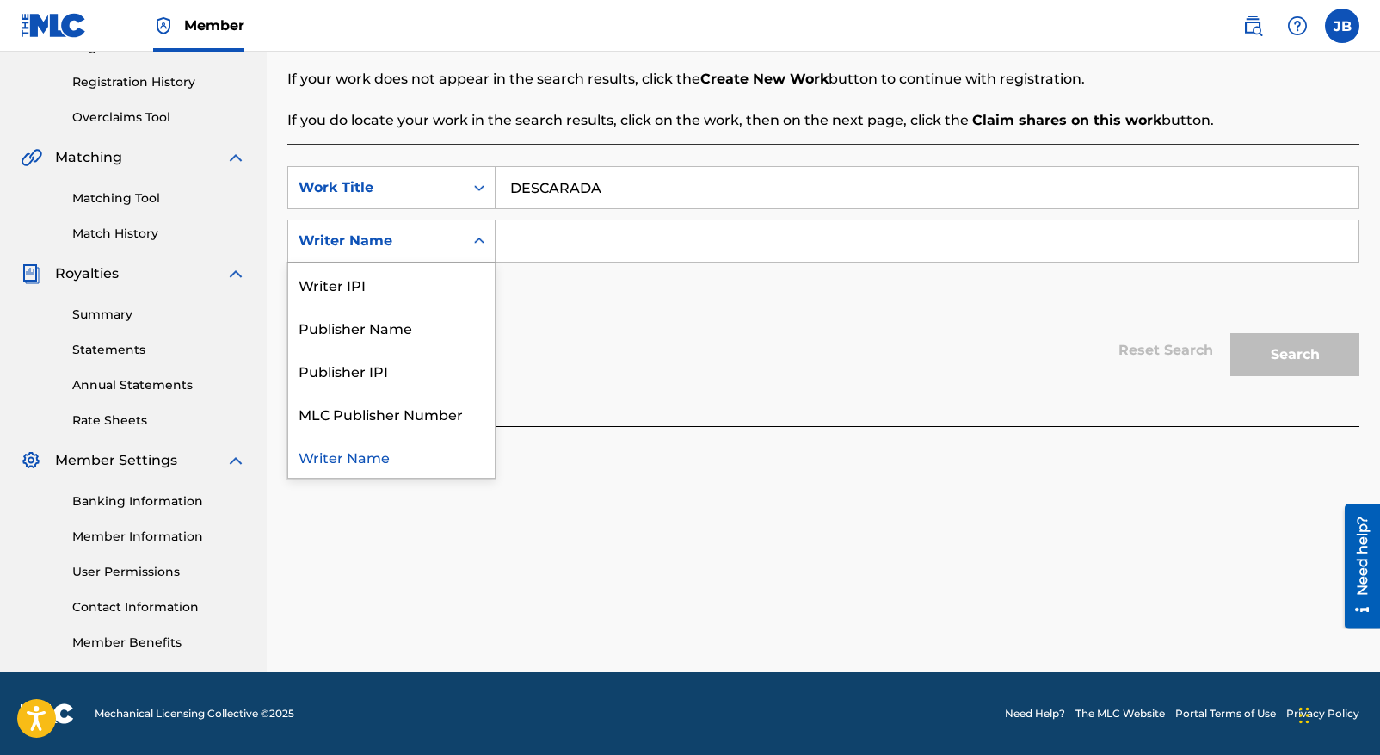
click at [377, 457] on div "Writer Name" at bounding box center [391, 456] width 206 height 43
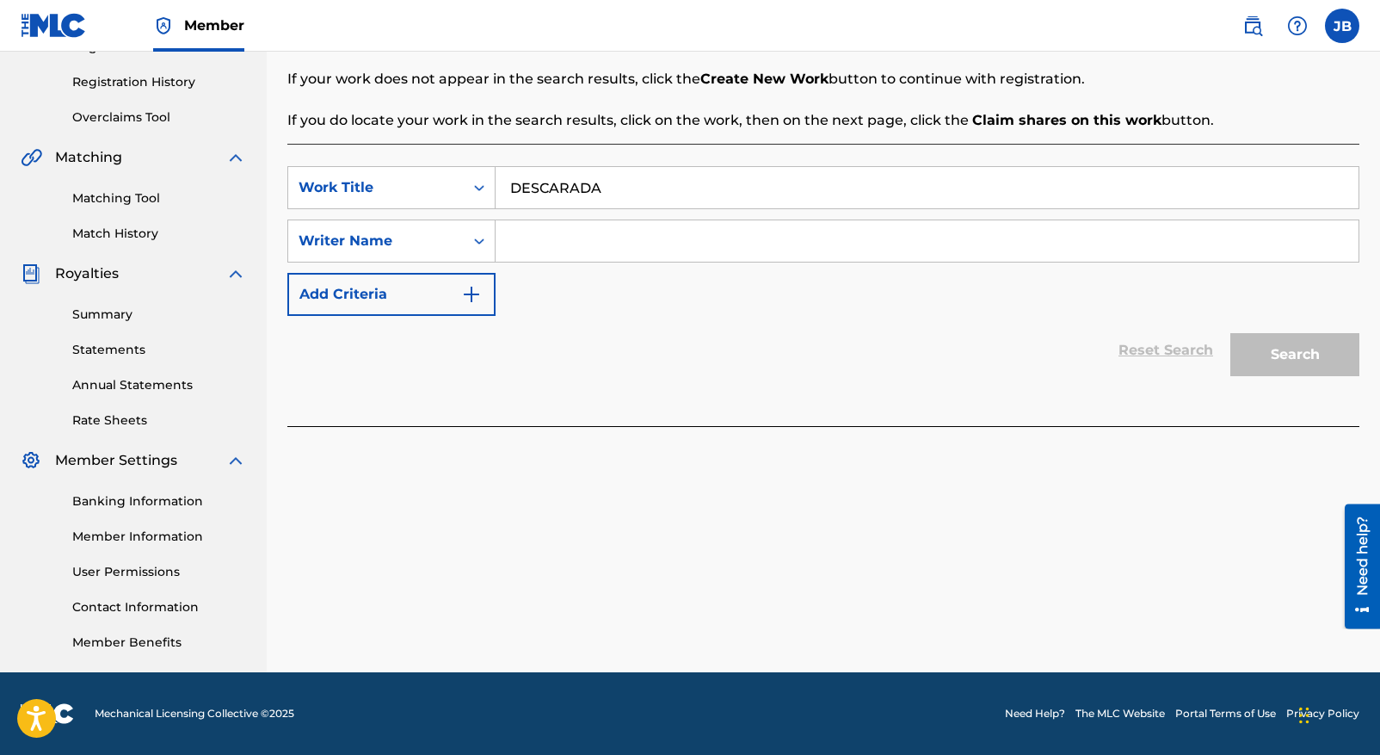
click at [516, 244] on input "Search Form" at bounding box center [927, 240] width 863 height 41
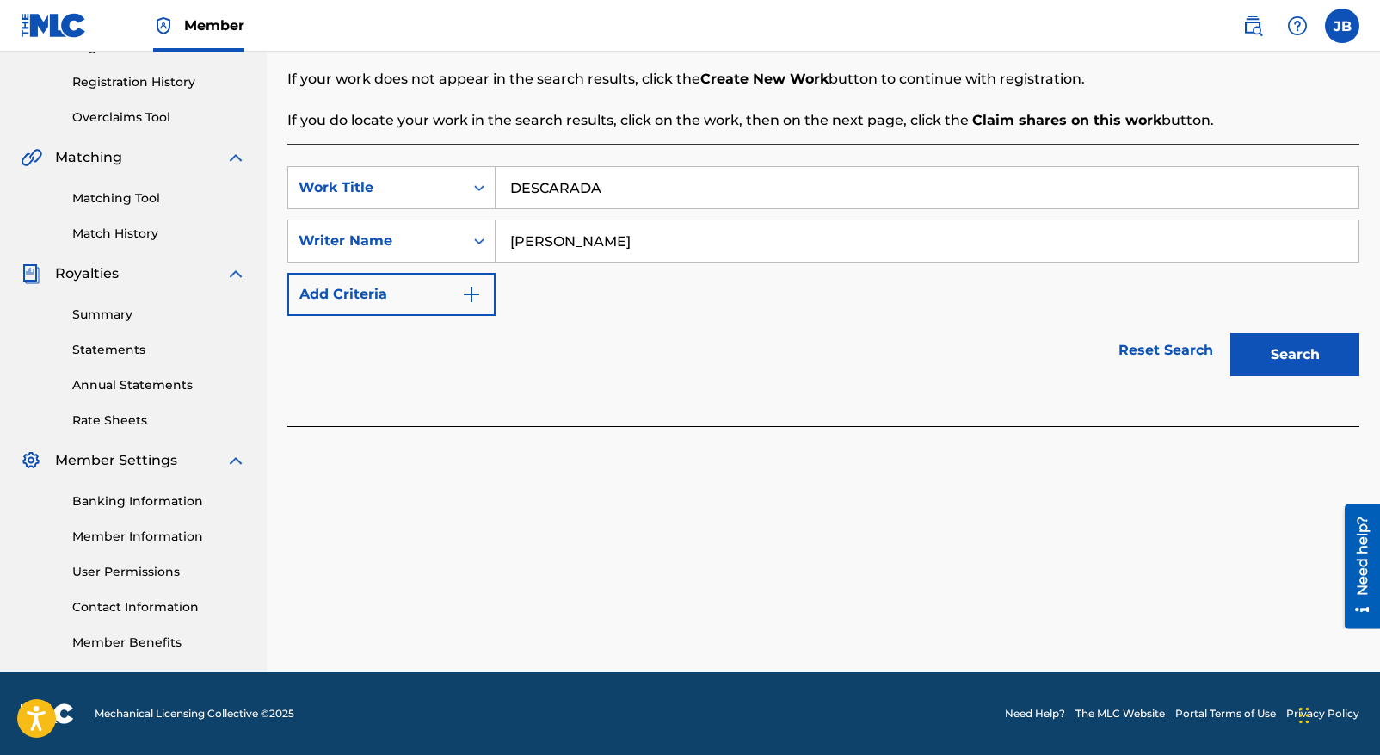
type input "[PERSON_NAME]"
click at [1275, 365] on button "Search" at bounding box center [1294, 354] width 129 height 43
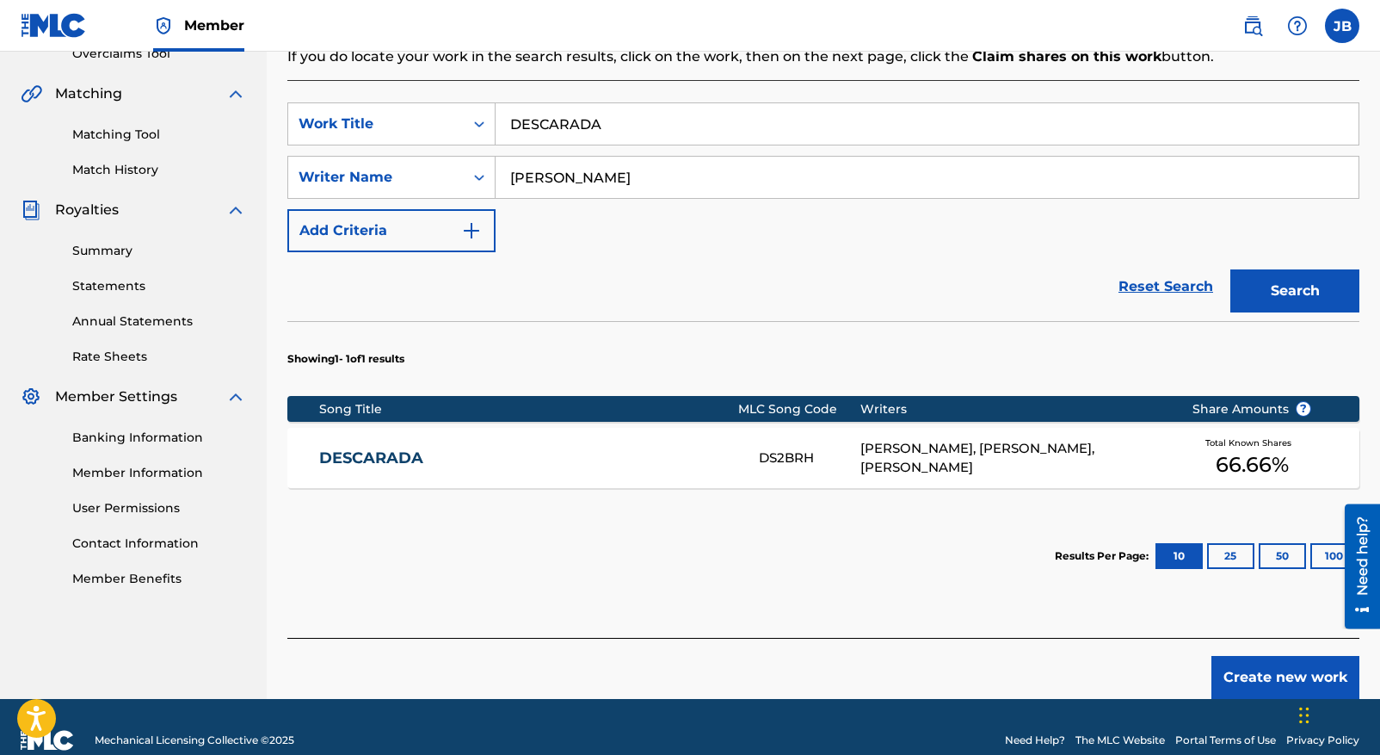
scroll to position [380, 0]
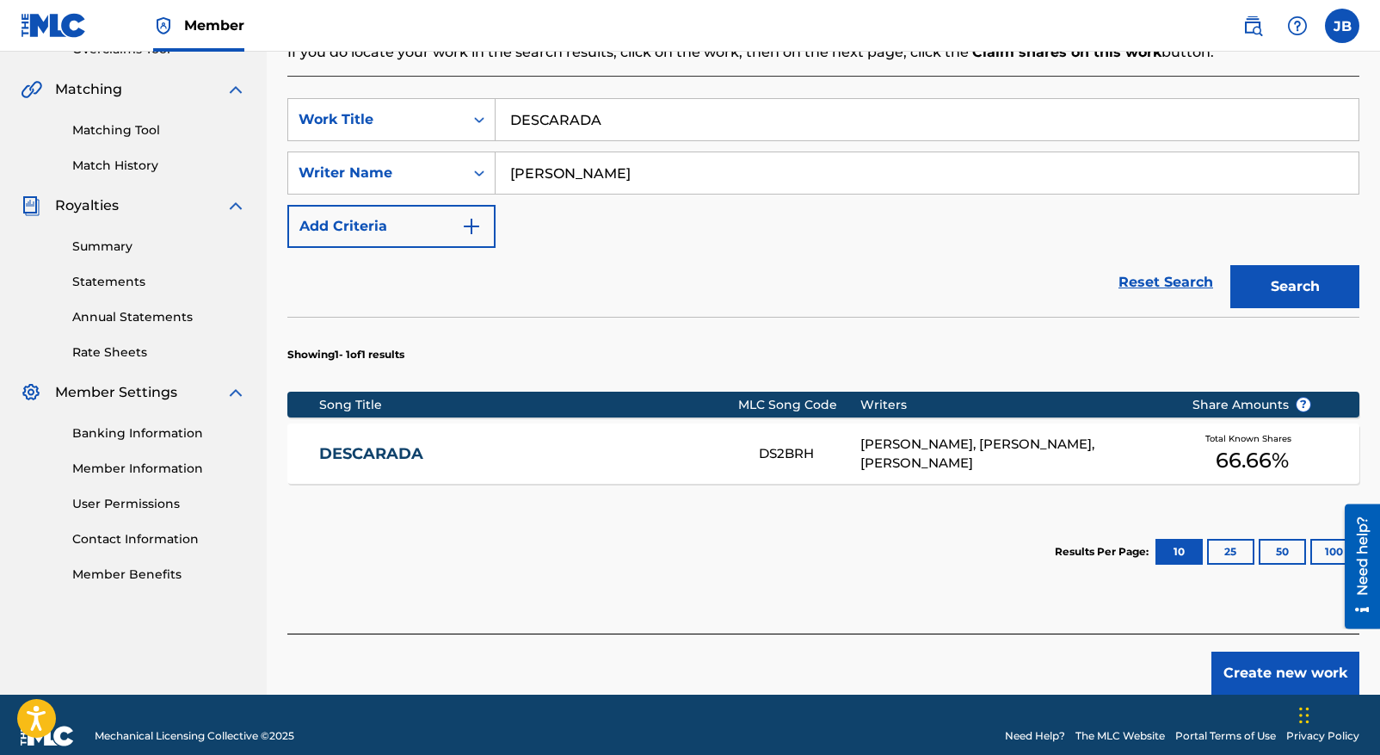
click at [404, 447] on link "DESCARADA" at bounding box center [527, 454] width 416 height 20
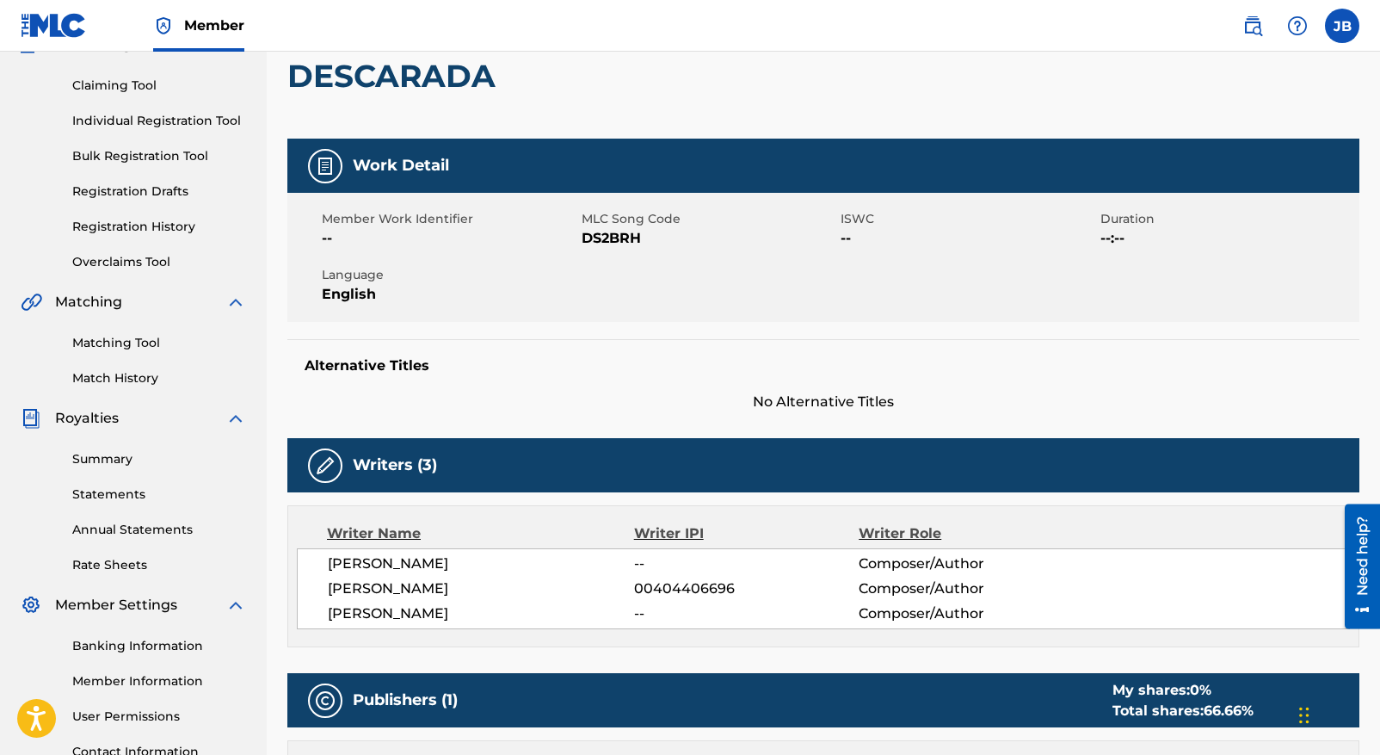
scroll to position [174, 0]
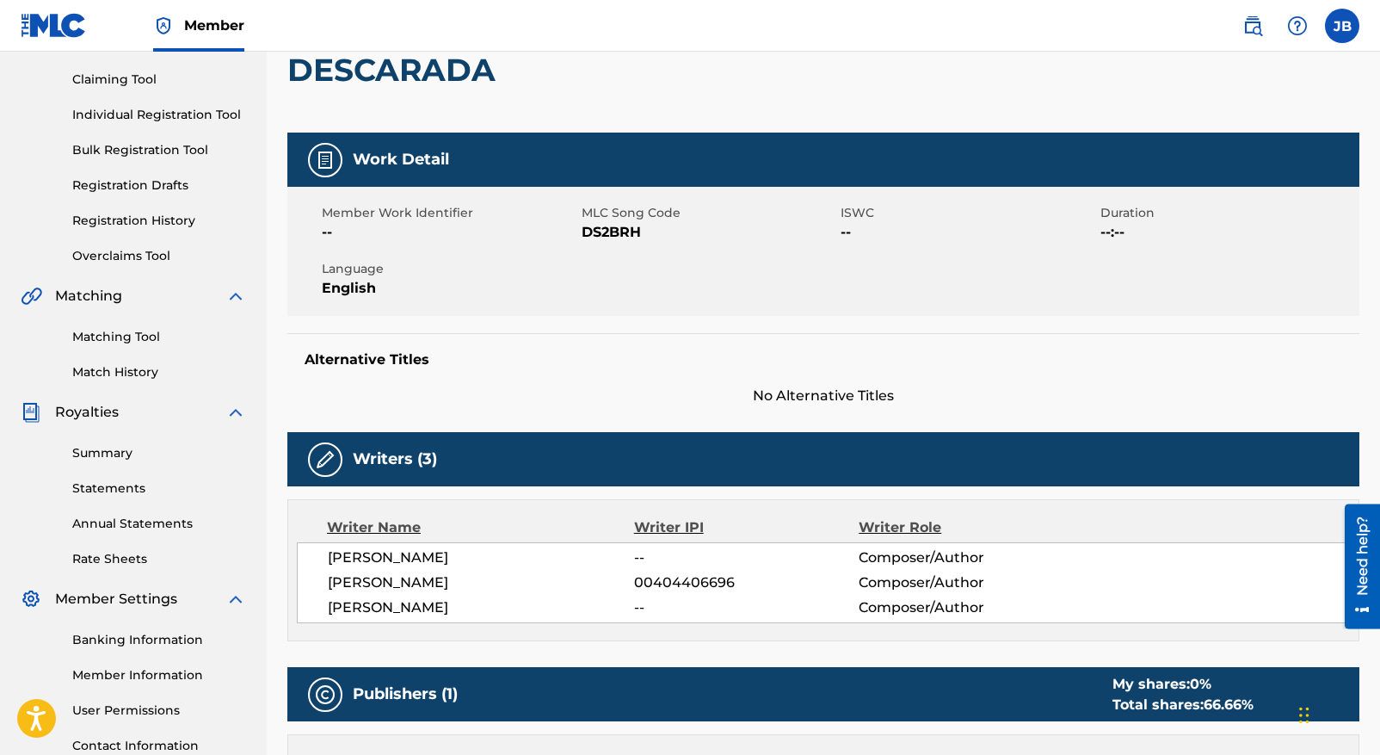
click at [368, 287] on span "English" at bounding box center [450, 288] width 256 height 21
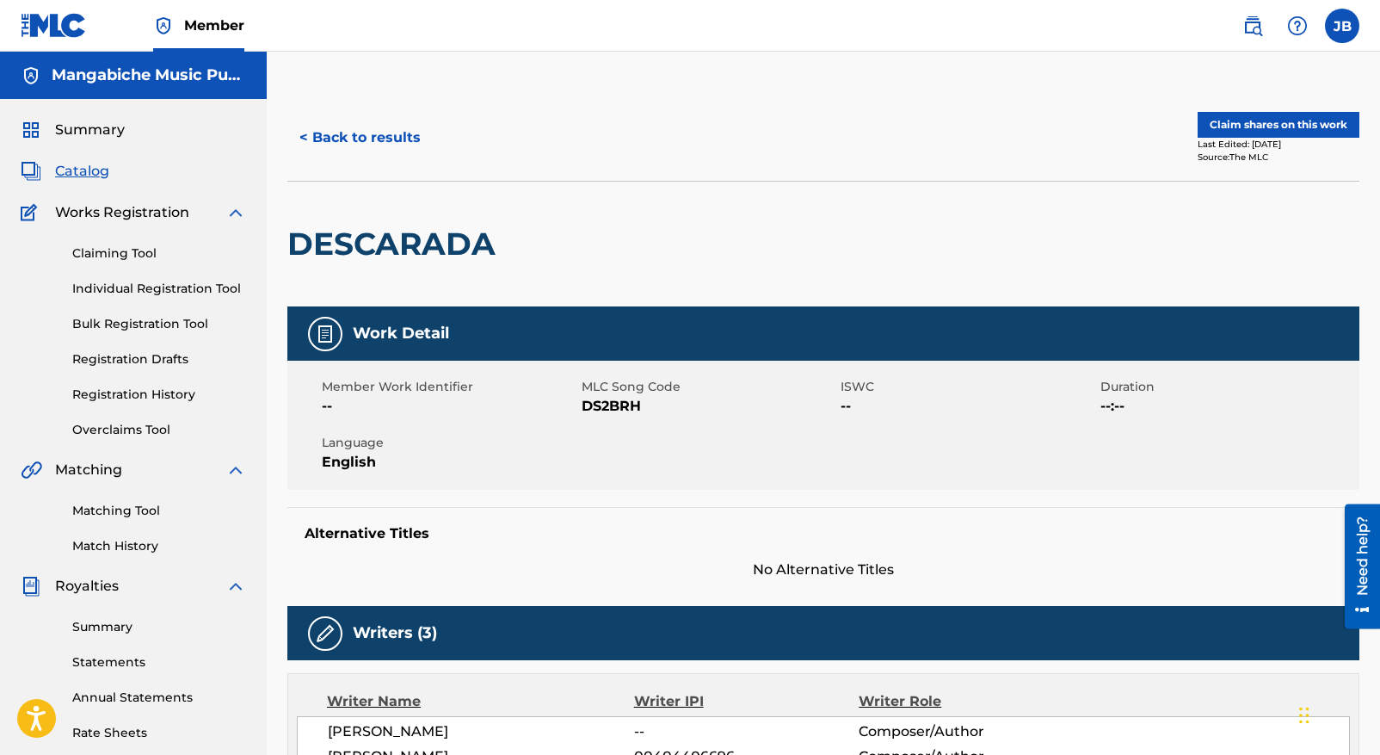
scroll to position [7, 0]
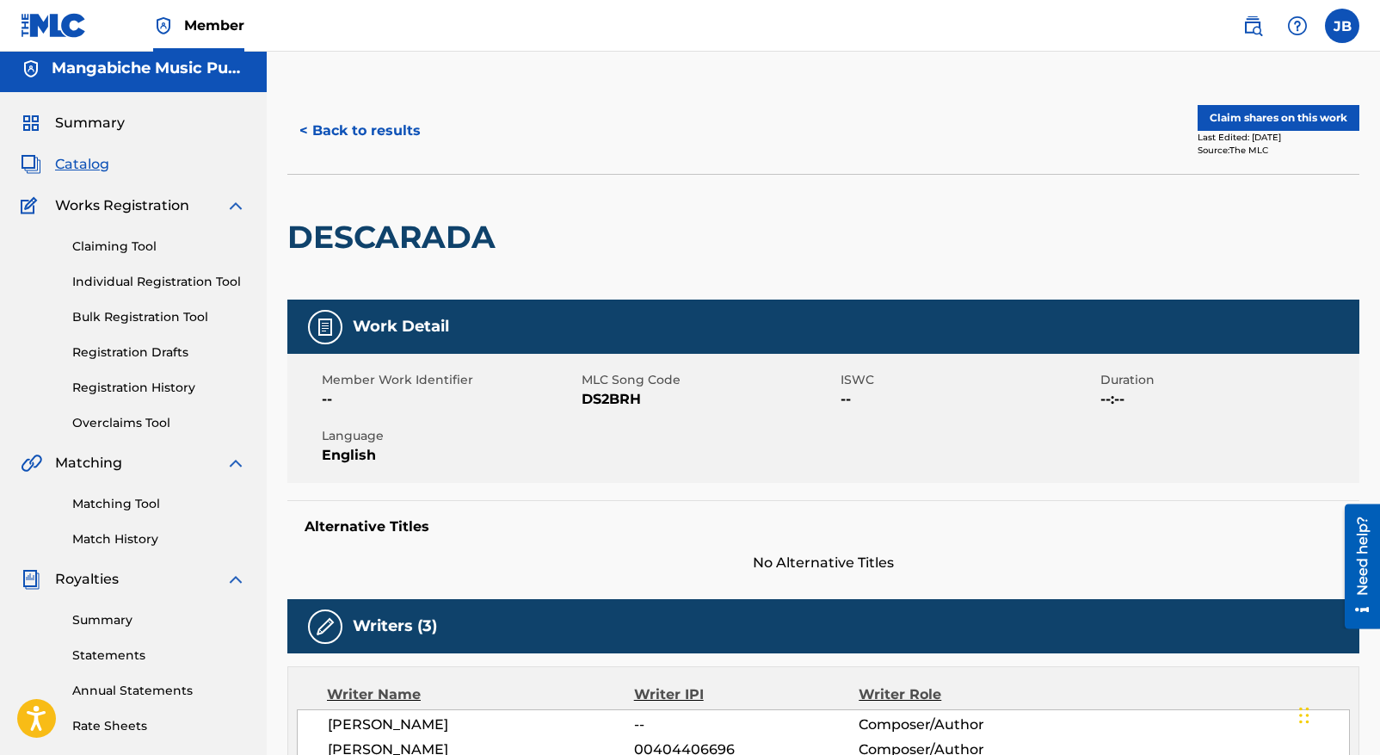
click at [1276, 114] on button "Claim shares on this work" at bounding box center [1279, 118] width 162 height 26
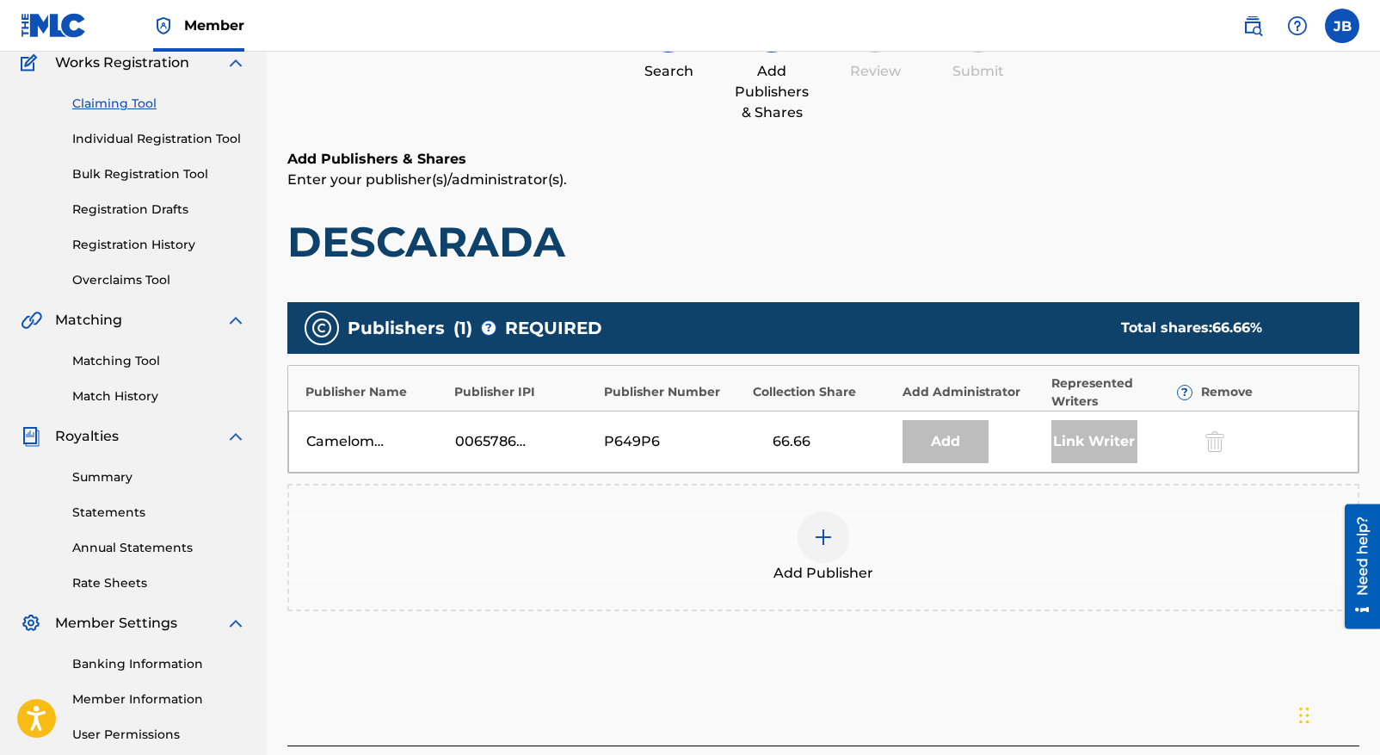
scroll to position [151, 0]
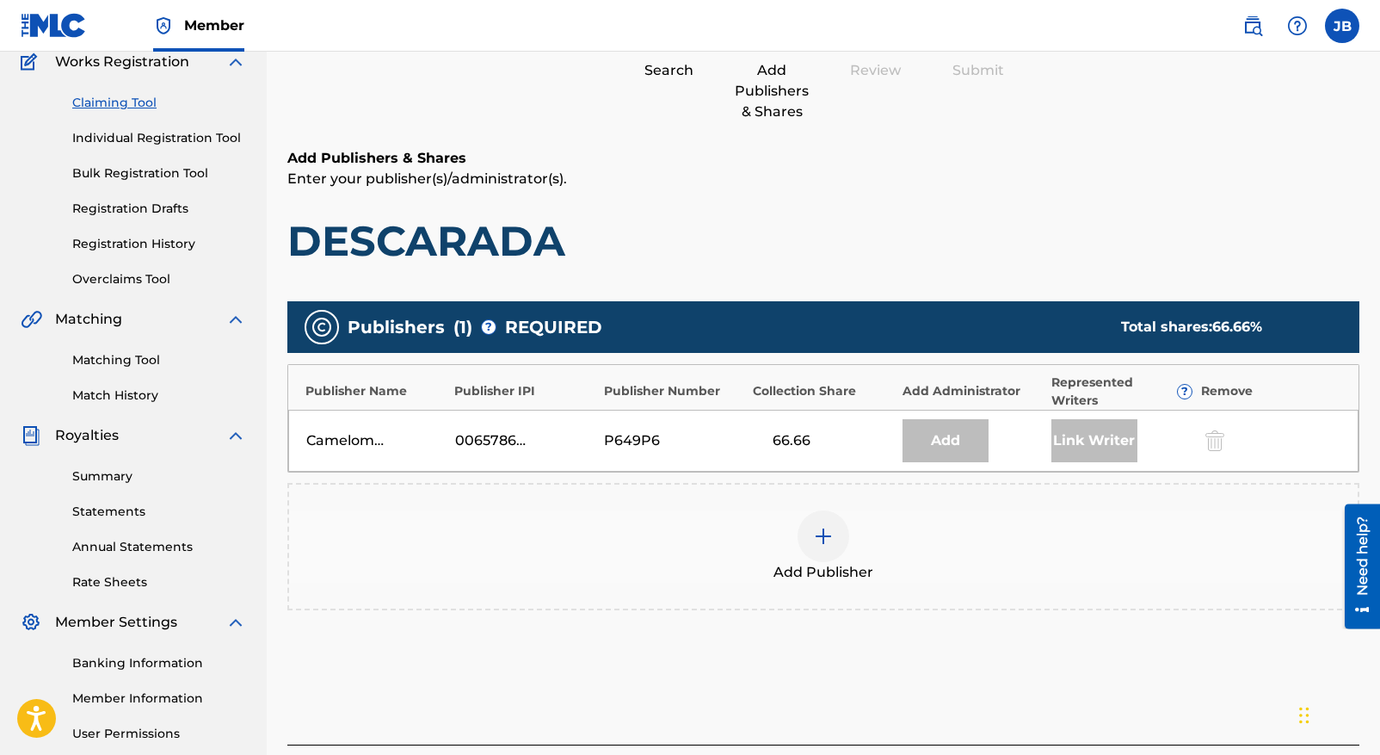
click at [823, 538] on img at bounding box center [823, 536] width 21 height 21
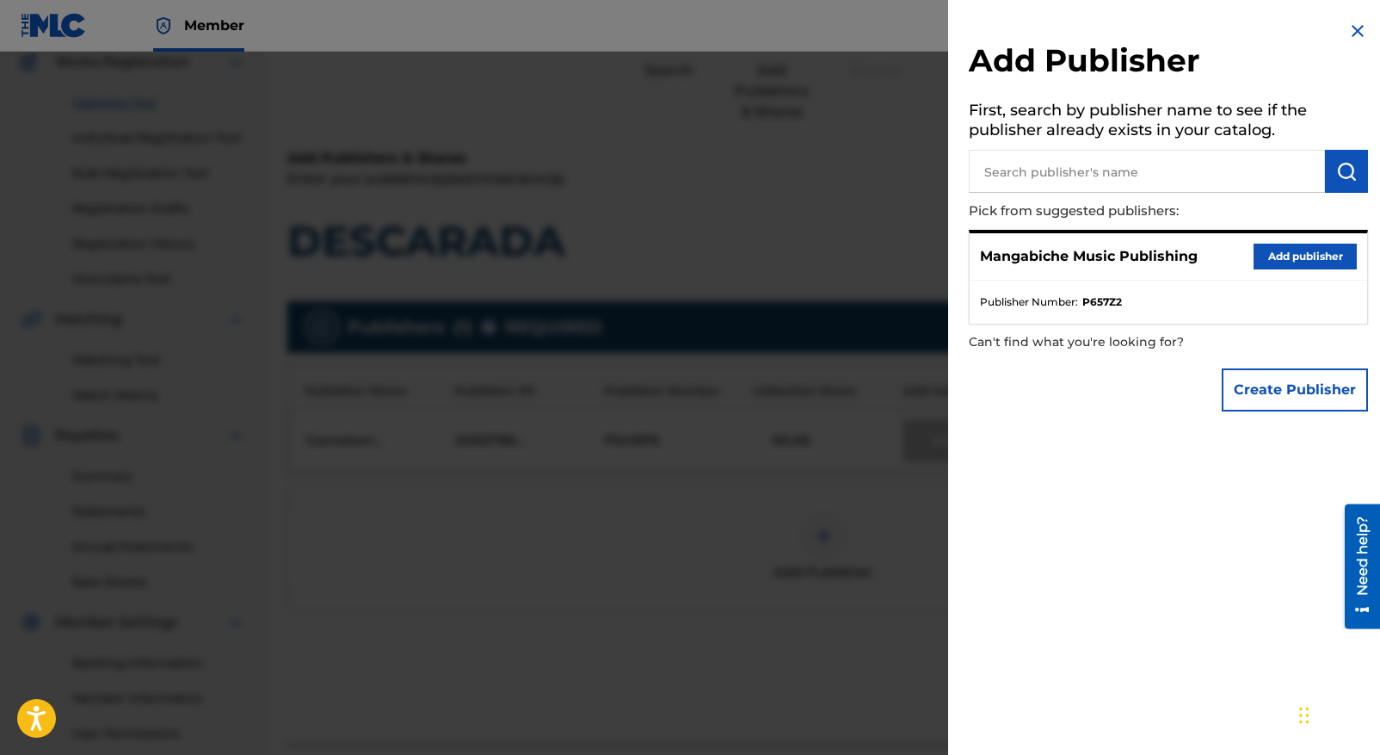
click at [1291, 257] on button "Add publisher" at bounding box center [1305, 256] width 103 height 26
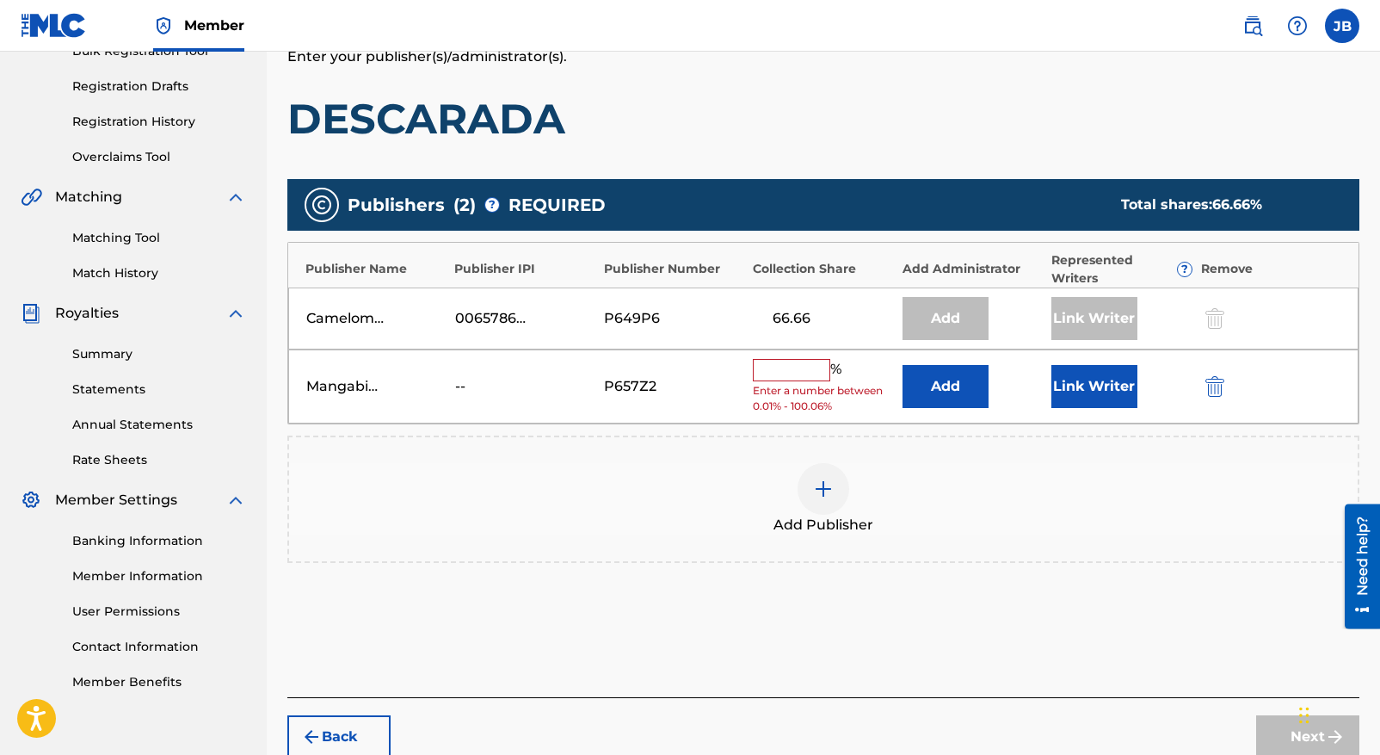
scroll to position [272, 0]
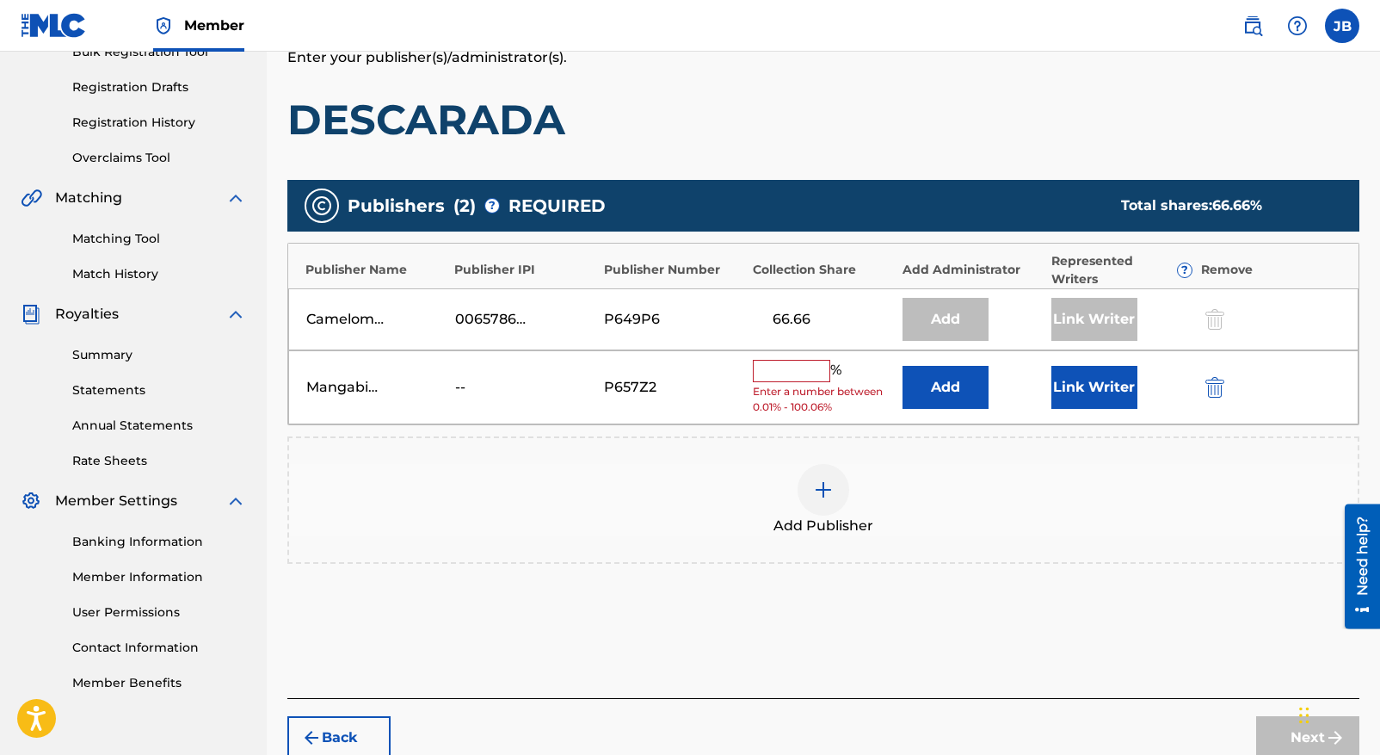
click at [772, 370] on input "text" at bounding box center [791, 371] width 77 height 22
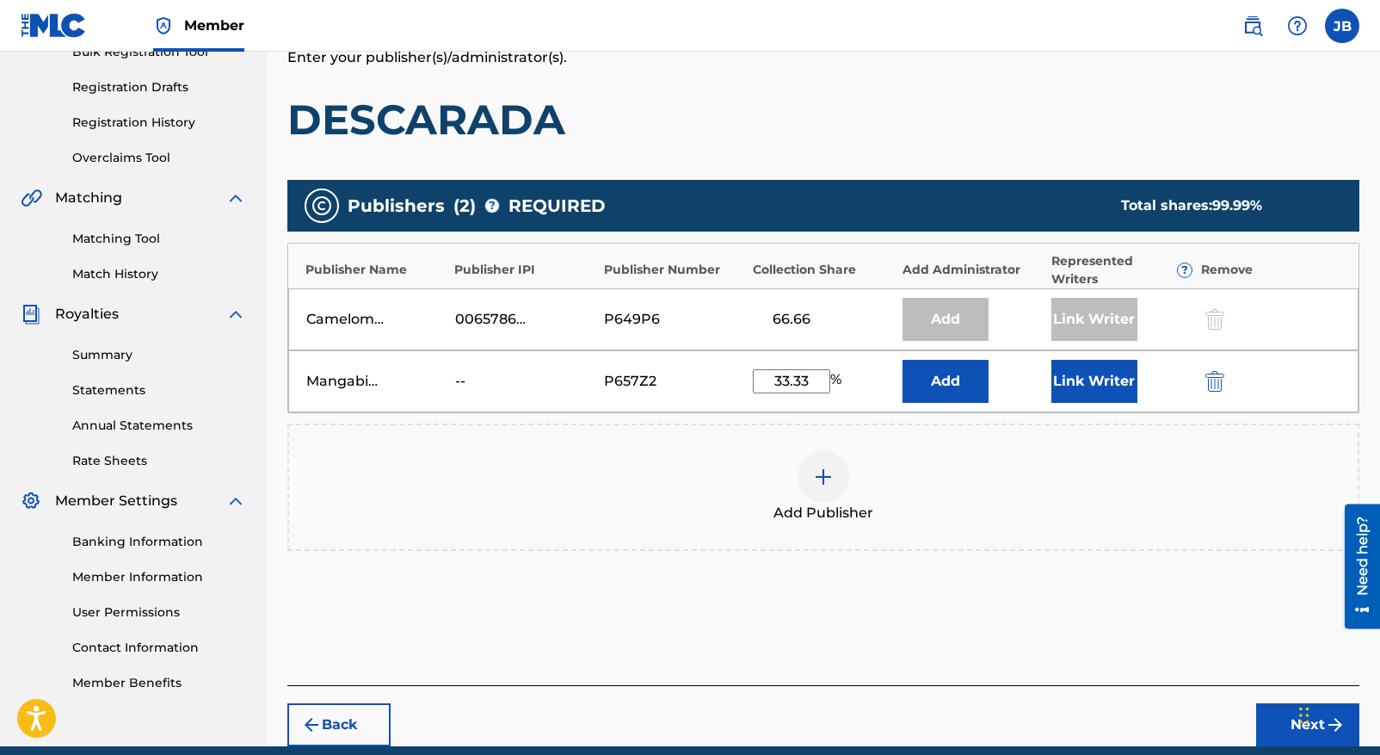
scroll to position [273, 0]
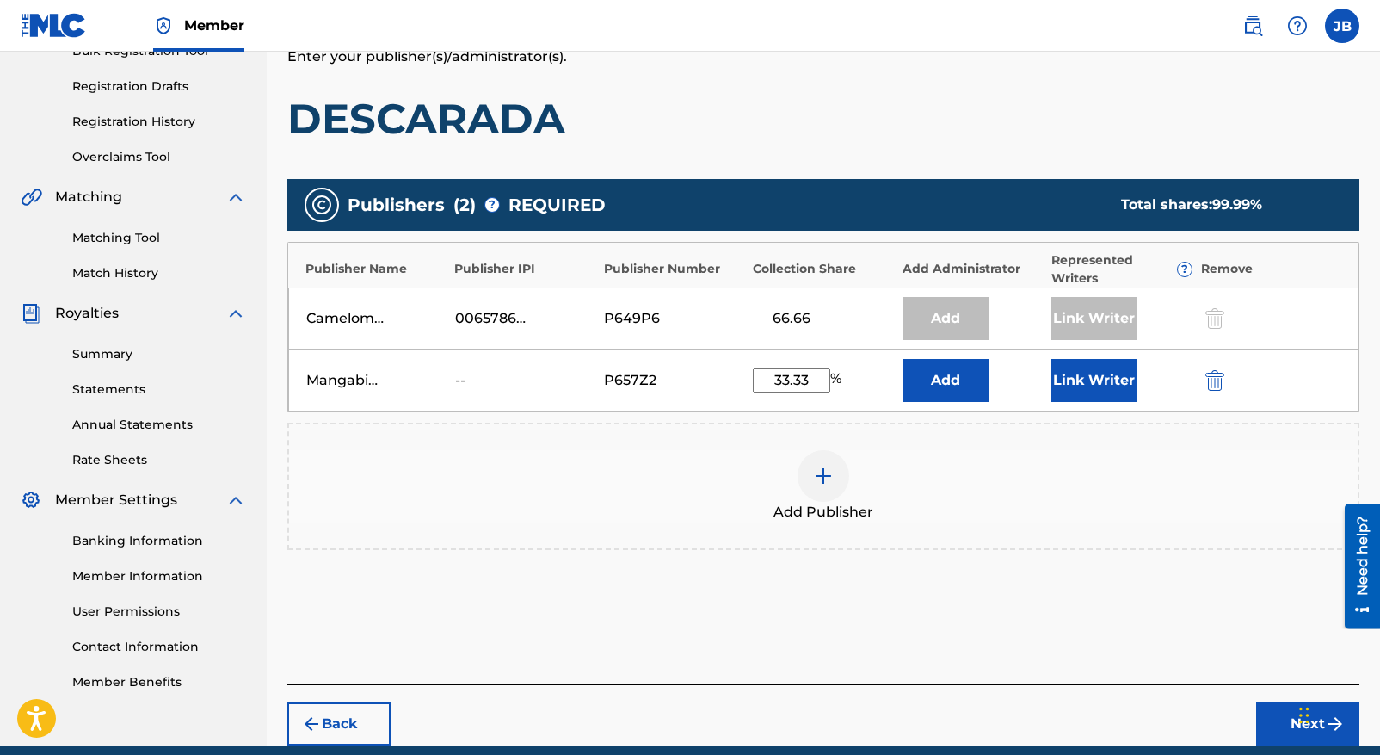
type input "33.33"
click at [957, 385] on button "Add" at bounding box center [946, 380] width 86 height 43
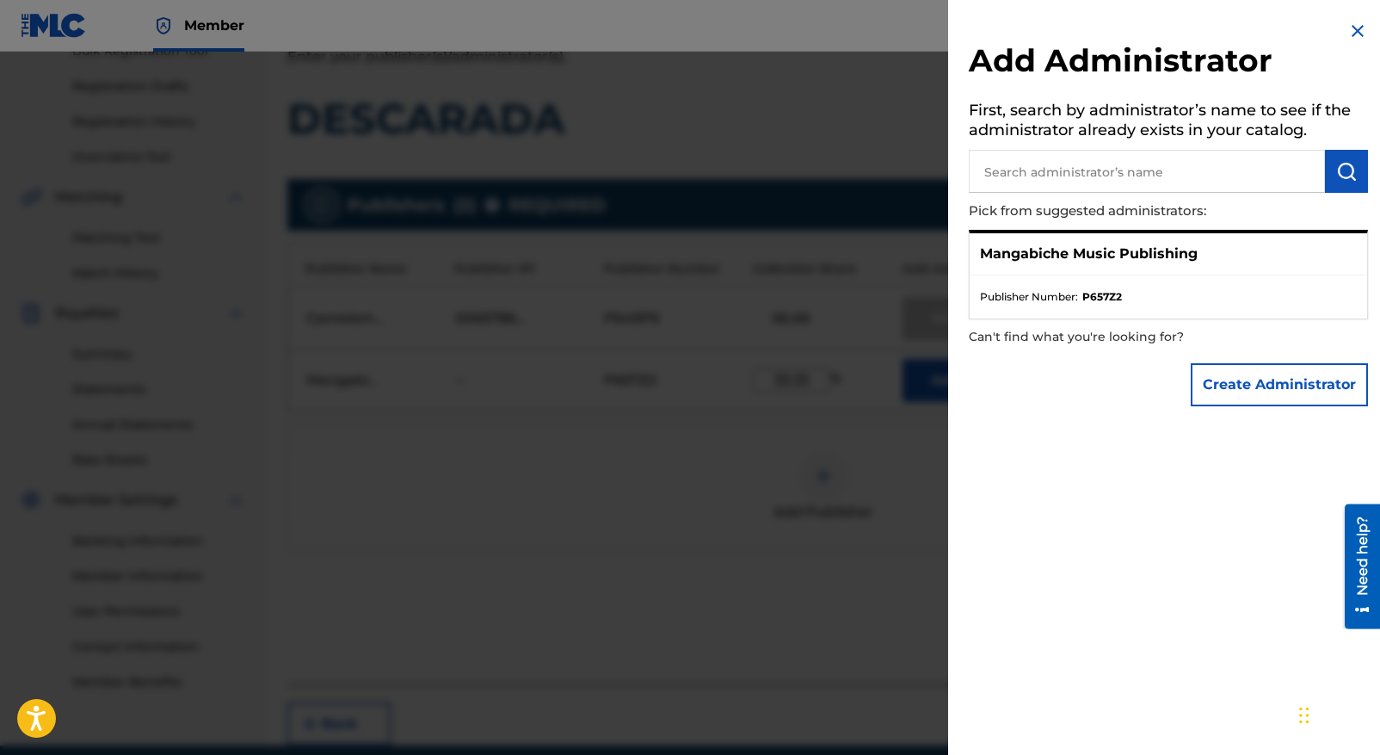
click at [988, 170] on input "text" at bounding box center [1147, 171] width 356 height 43
type input "[PERSON_NAME]"
click at [1343, 164] on img "submit" at bounding box center [1346, 171] width 21 height 21
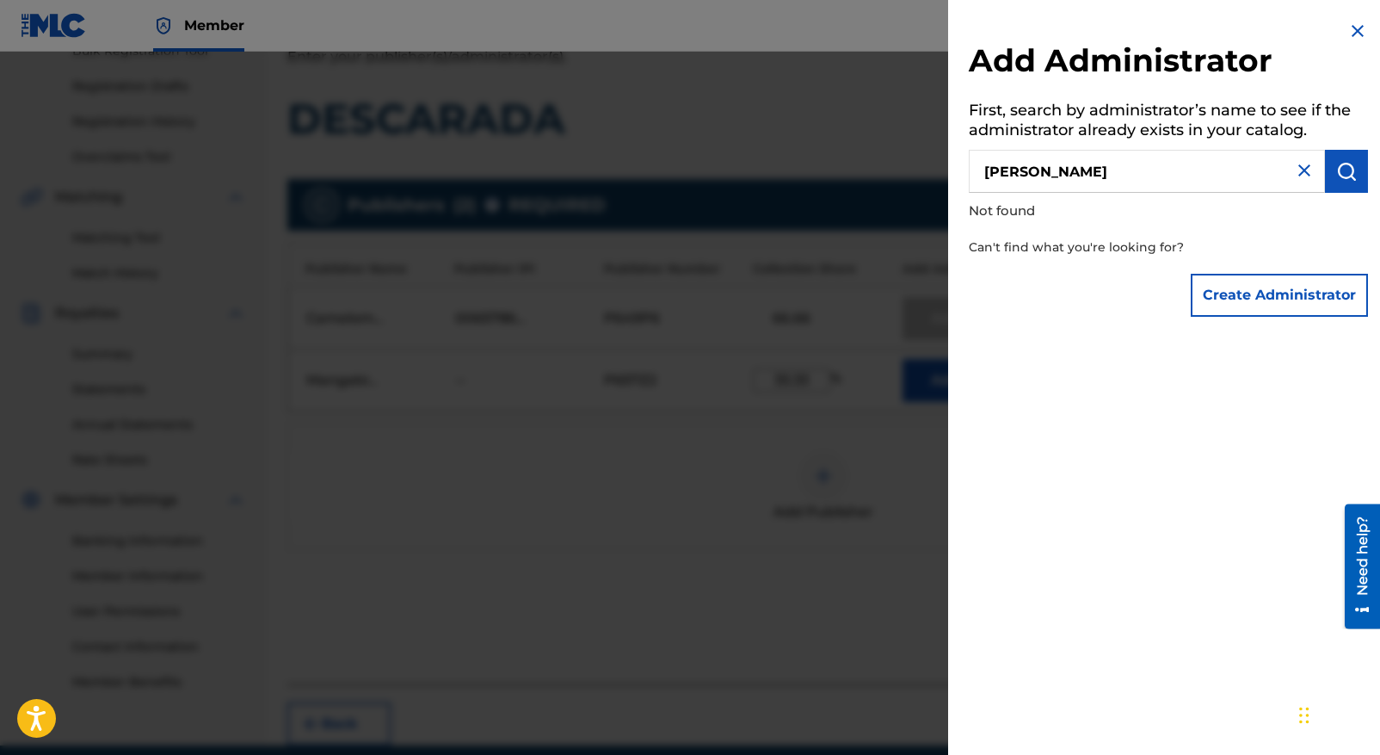
click at [1253, 293] on button "Create Administrator" at bounding box center [1279, 295] width 177 height 43
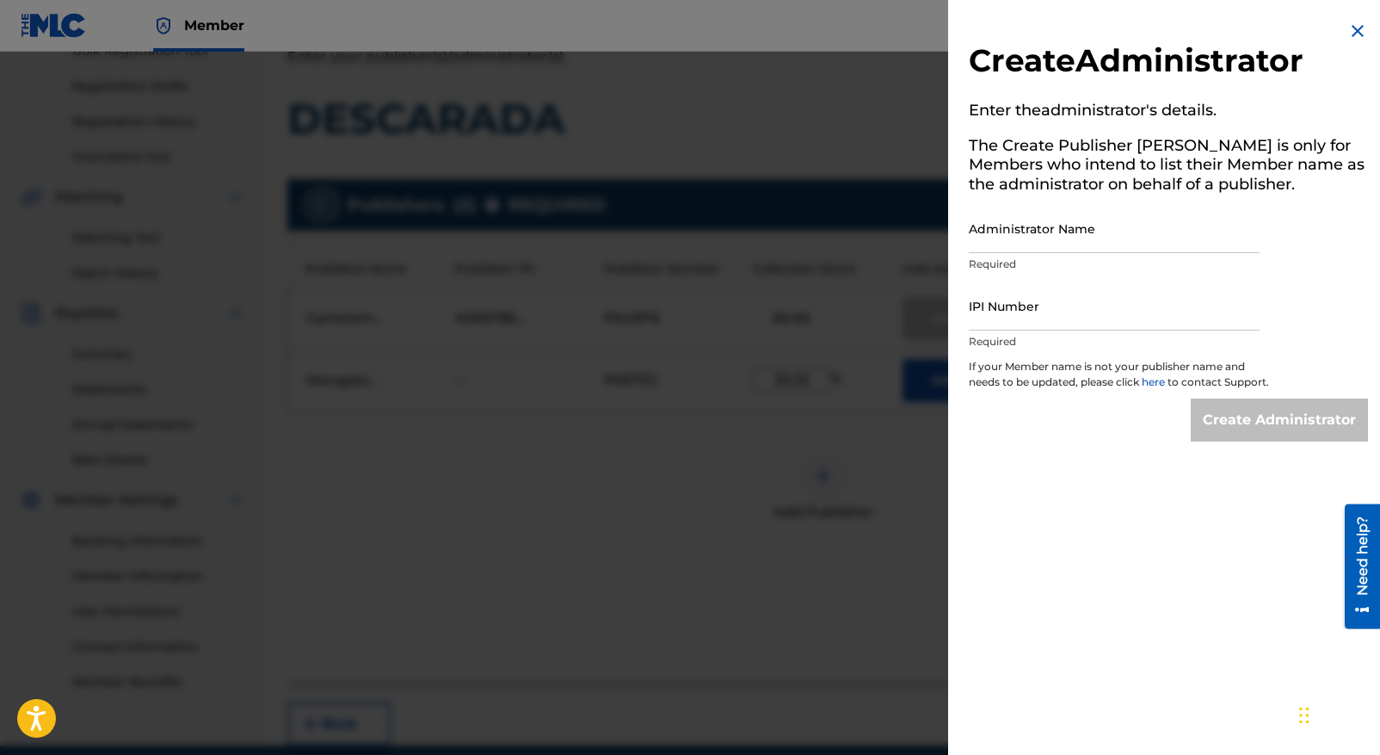
click at [1353, 26] on img at bounding box center [1357, 31] width 21 height 21
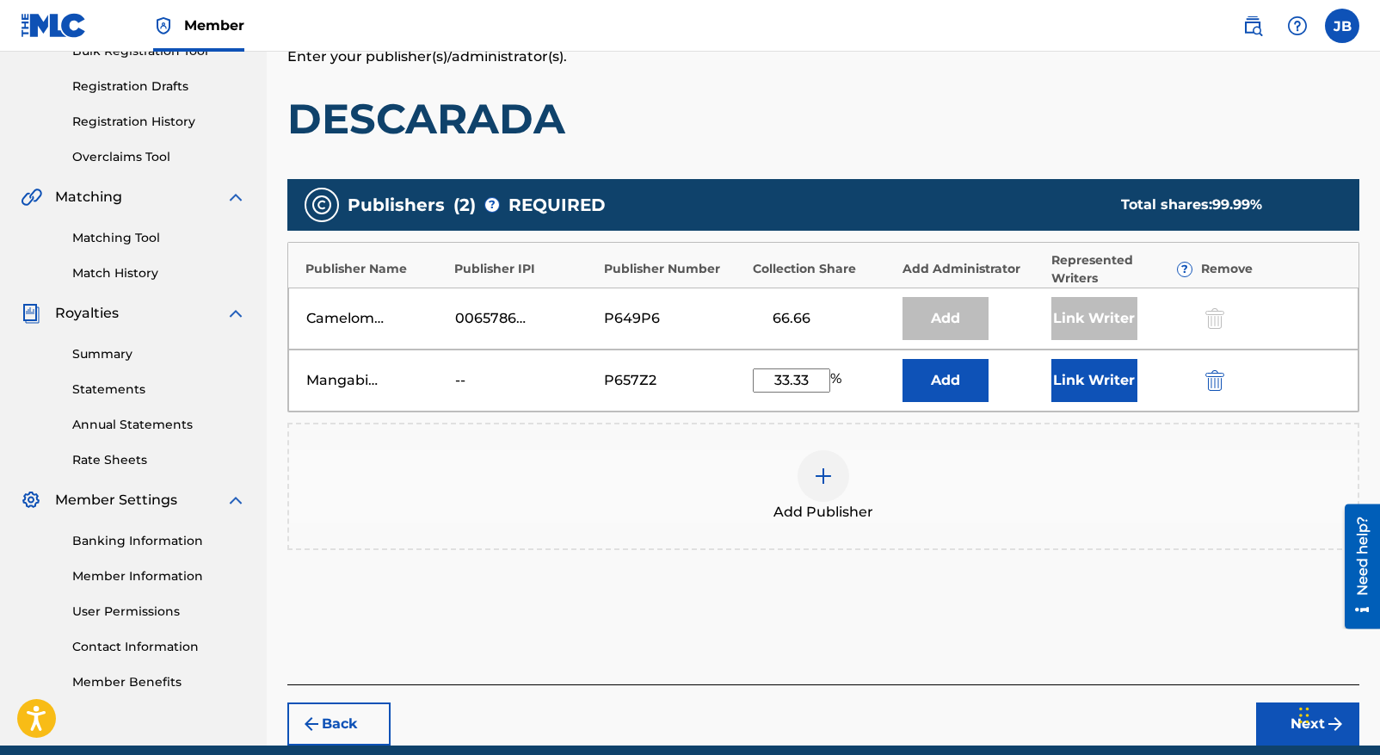
click at [959, 381] on button "Add" at bounding box center [946, 380] width 86 height 43
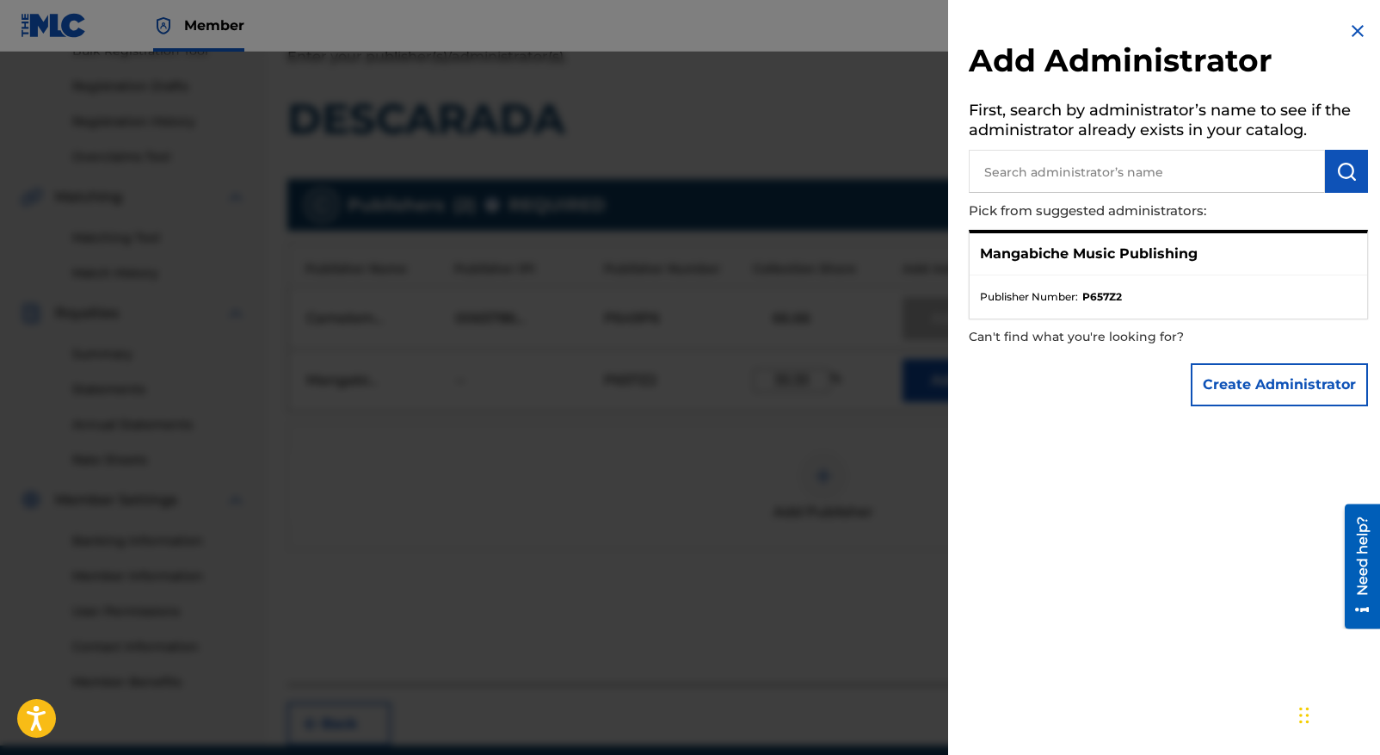
click at [1063, 259] on p "Mangabiche Music Publishing" at bounding box center [1089, 253] width 218 height 21
click at [1024, 262] on p "Mangabiche Music Publishing" at bounding box center [1089, 253] width 218 height 21
click at [1025, 289] on span "Publisher Number :" at bounding box center [1029, 296] width 98 height 15
click at [1026, 295] on span "Publisher Number :" at bounding box center [1029, 296] width 98 height 15
click at [1019, 250] on p "Mangabiche Music Publishing" at bounding box center [1089, 253] width 218 height 21
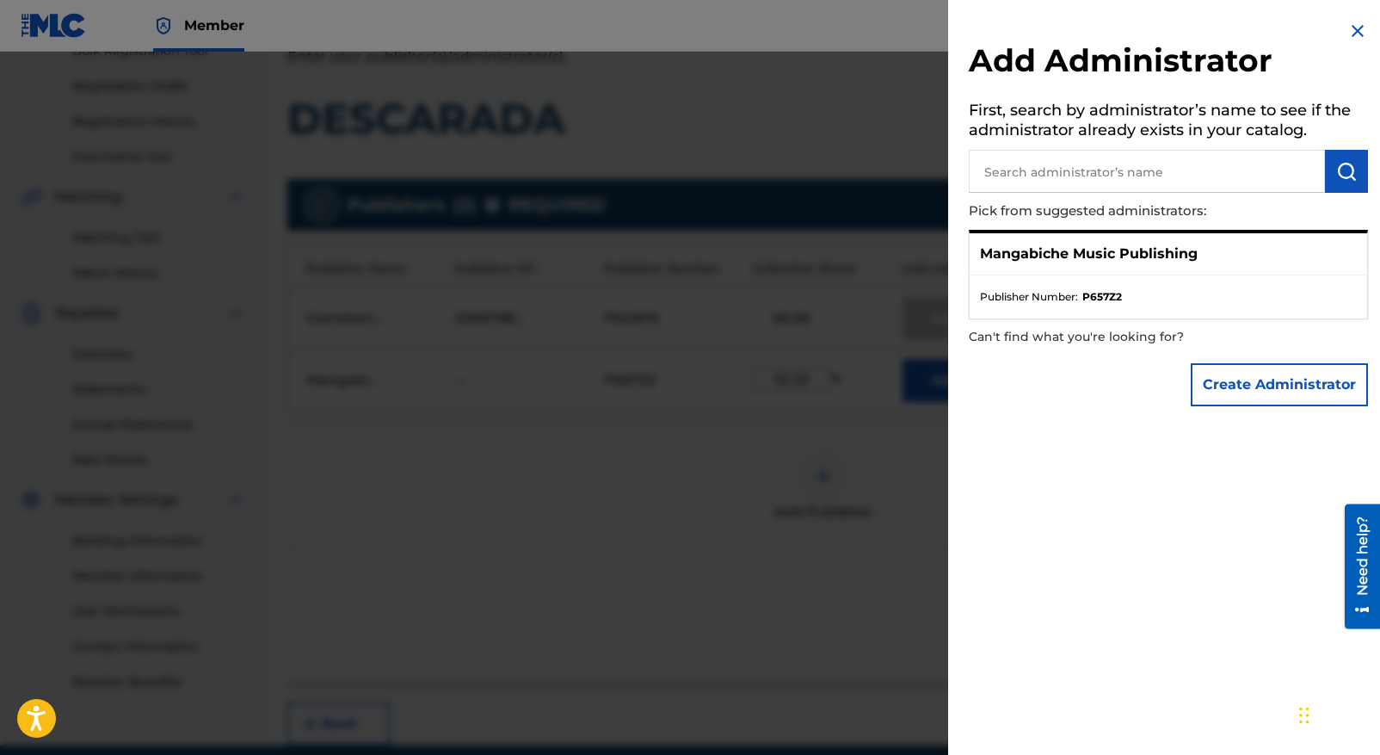
click at [1075, 262] on p "Mangabiche Music Publishing" at bounding box center [1089, 253] width 218 height 21
click at [1119, 299] on strong "P657Z2" at bounding box center [1102, 296] width 40 height 15
click at [1193, 251] on p "Mangabiche Music Publishing" at bounding box center [1089, 253] width 218 height 21
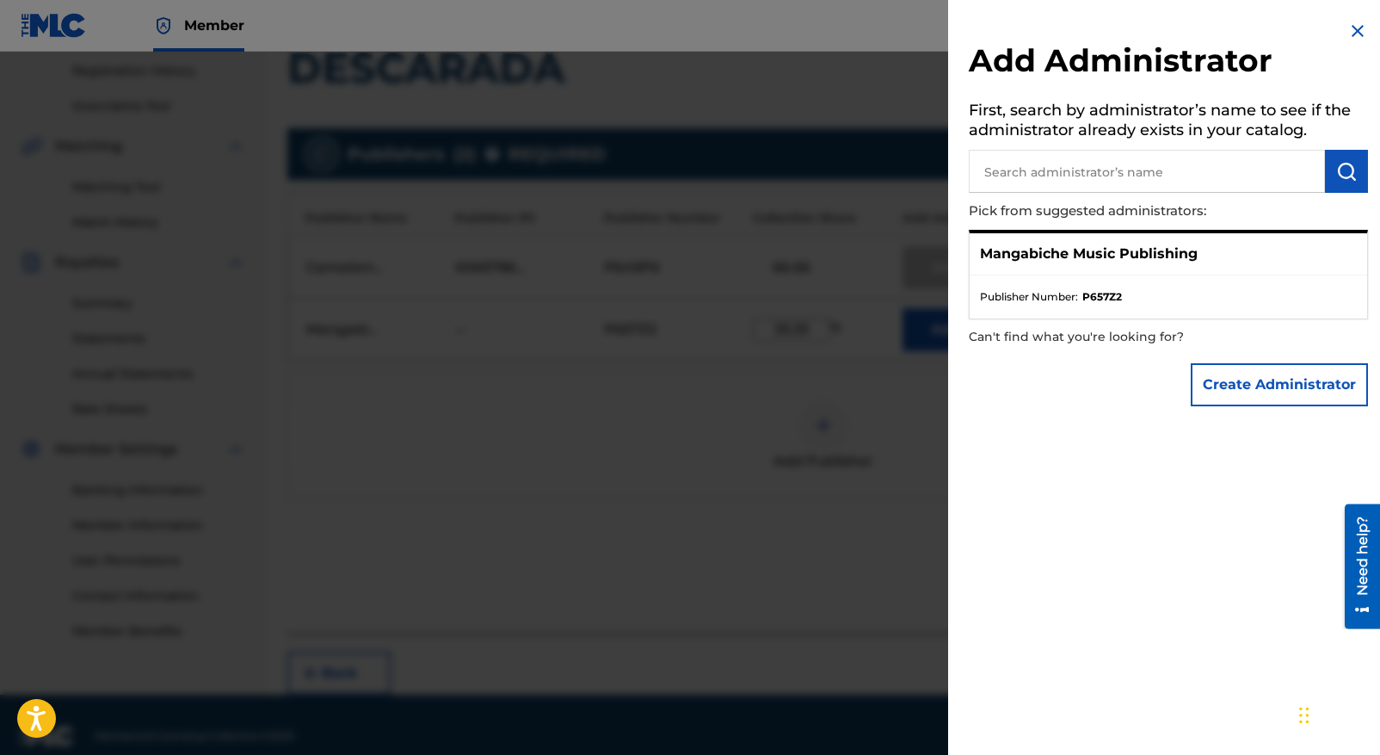
scroll to position [346, 0]
